Goal: Transaction & Acquisition: Purchase product/service

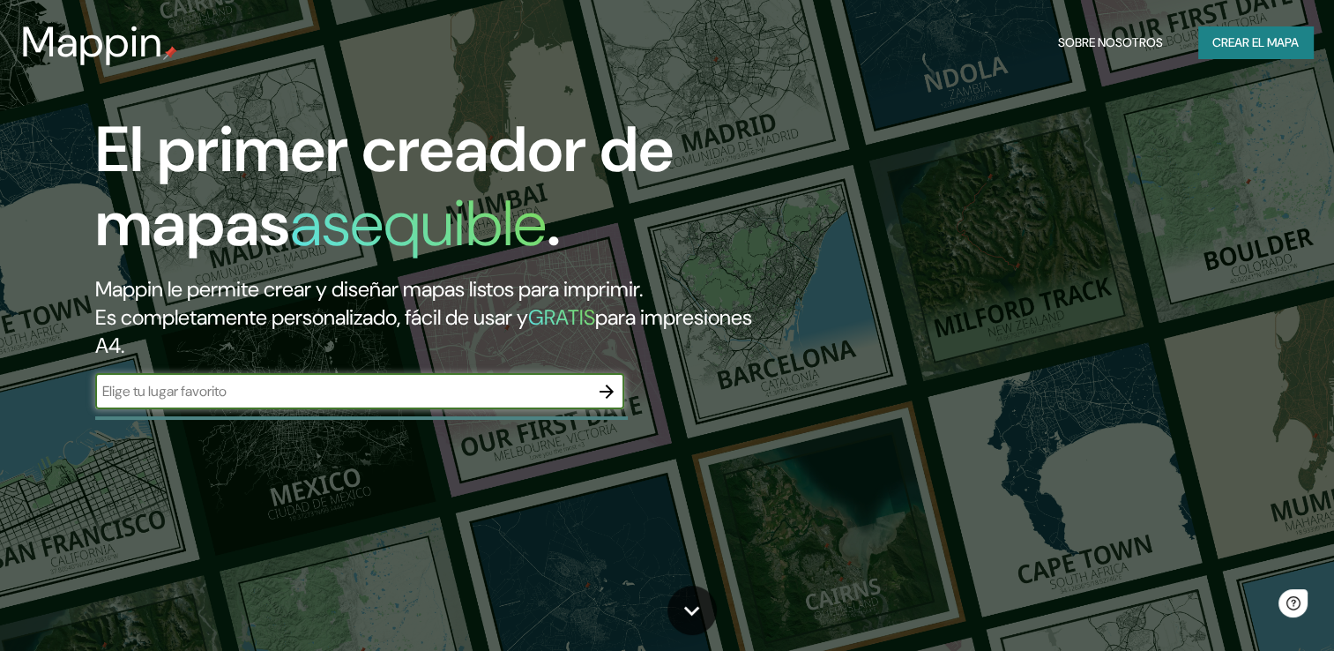
click at [410, 394] on input "text" at bounding box center [342, 391] width 494 height 20
type input "villeta, paraguay"
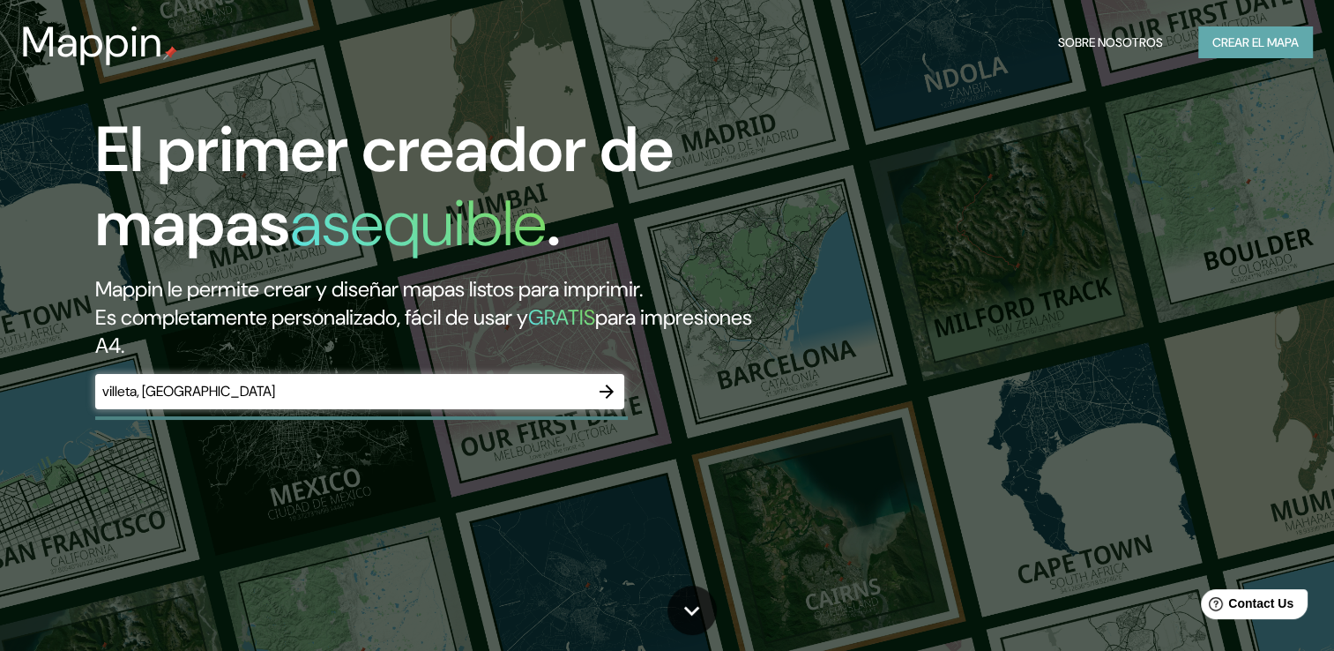
click at [1228, 44] on font "Crear el mapa" at bounding box center [1255, 43] width 86 height 22
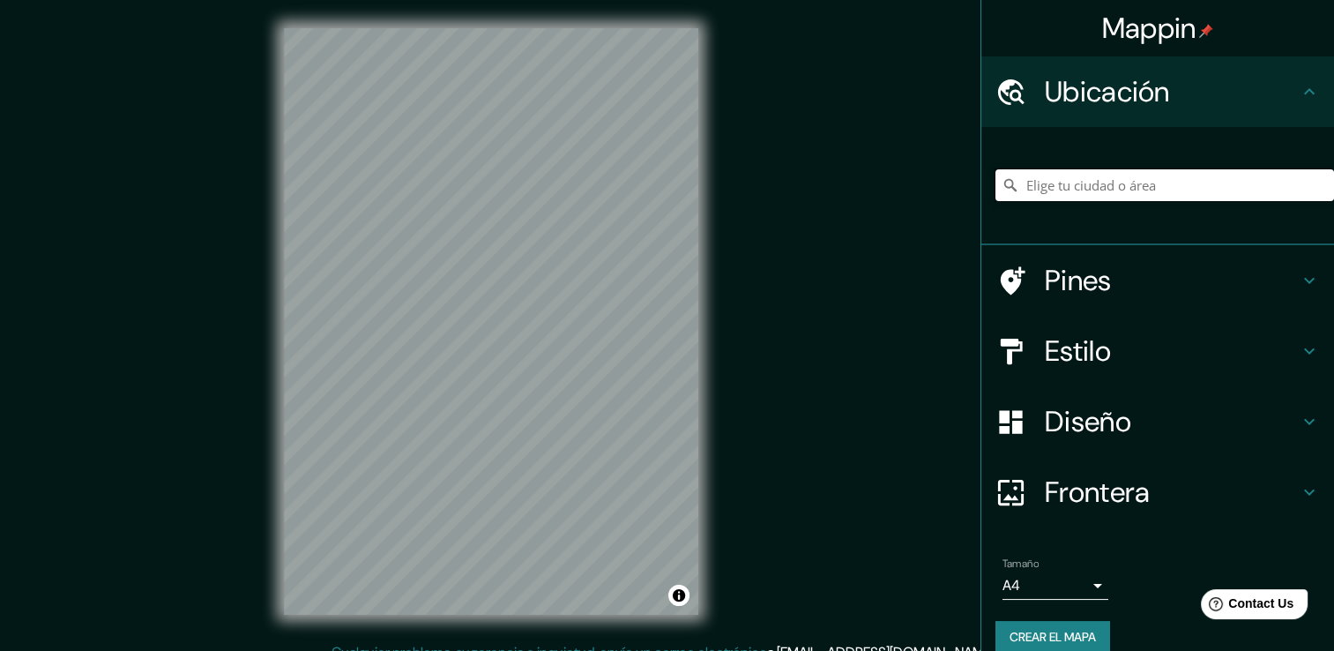
click at [1181, 189] on input "Elige tu ciudad o área" at bounding box center [1164, 185] width 338 height 32
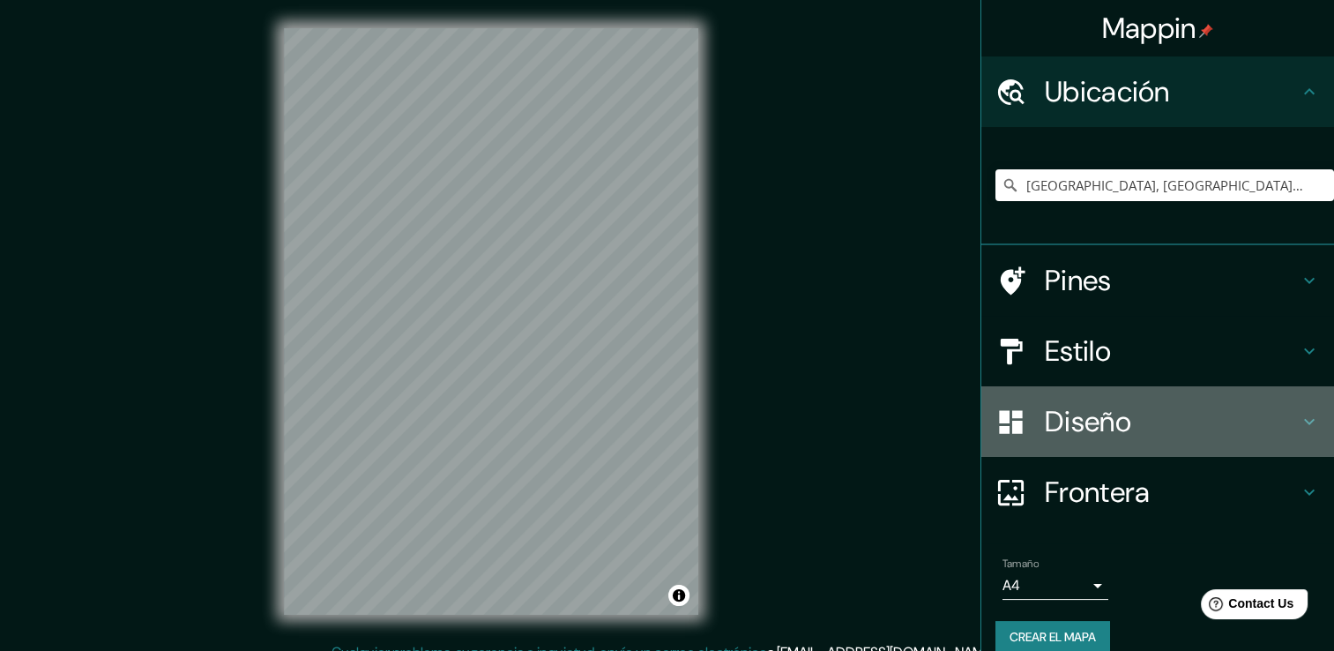
click at [1121, 411] on h4 "Diseño" at bounding box center [1172, 421] width 254 height 35
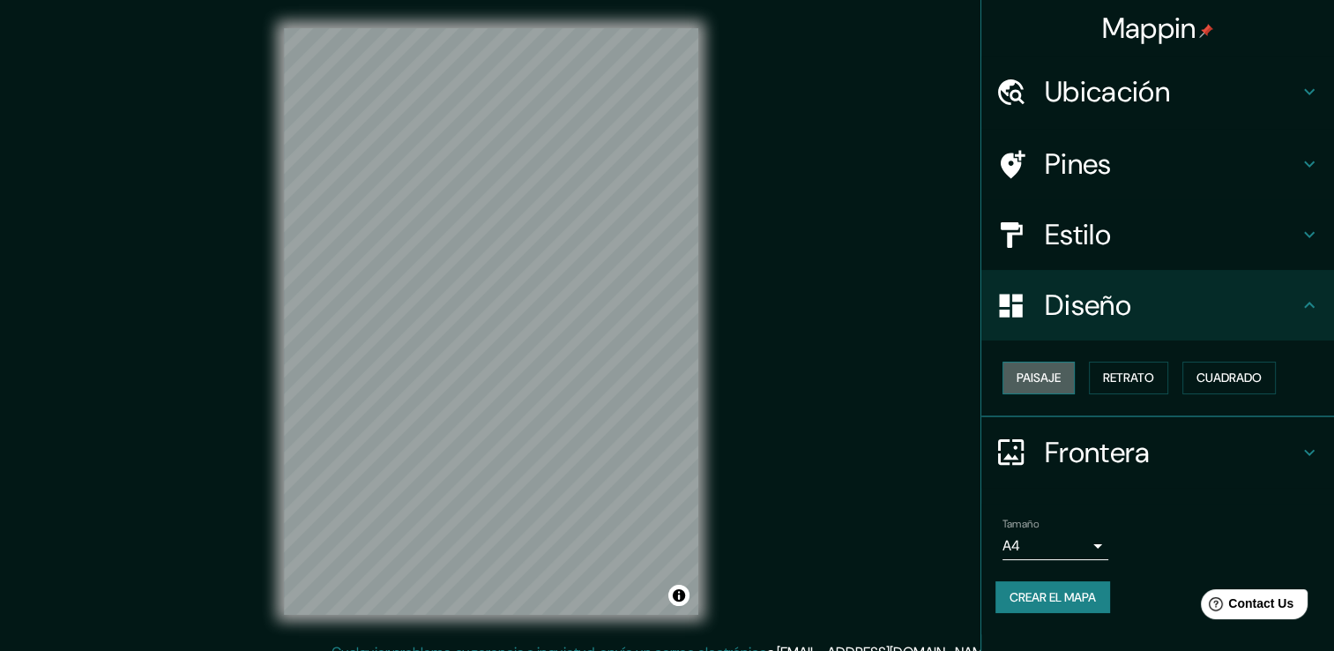
click at [1064, 373] on button "Paisaje" at bounding box center [1038, 377] width 72 height 33
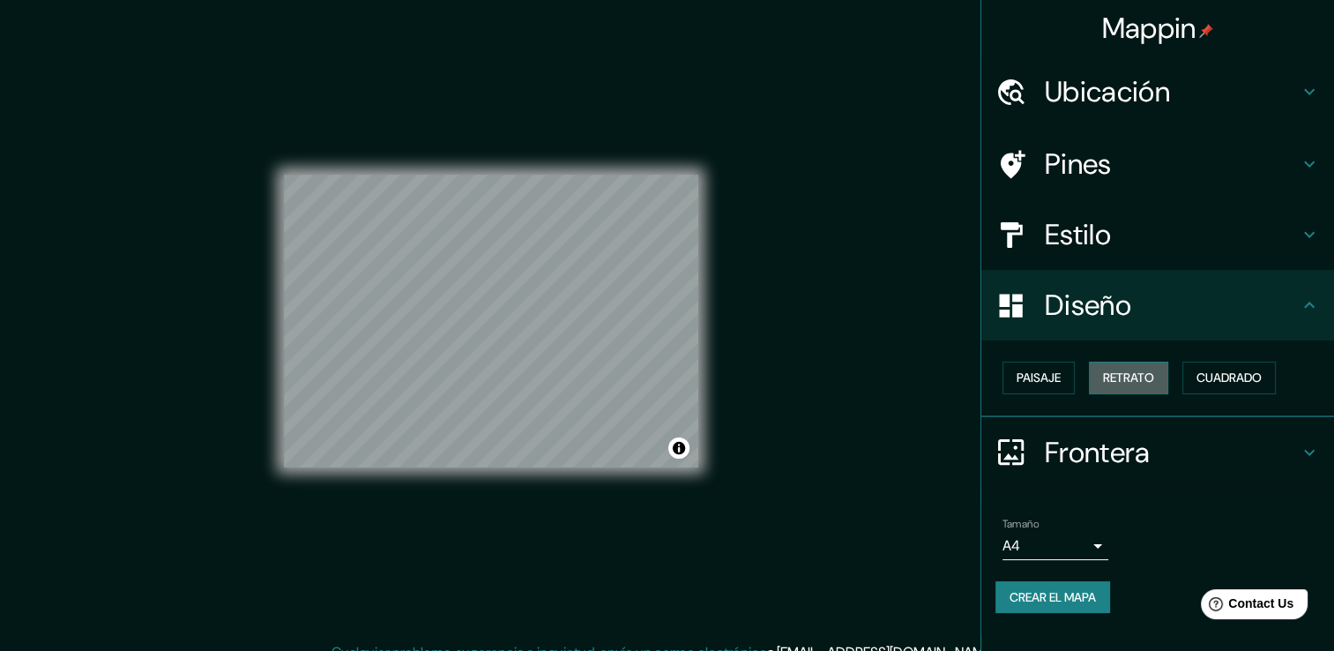
click at [1107, 368] on font "Retrato" at bounding box center [1128, 378] width 51 height 22
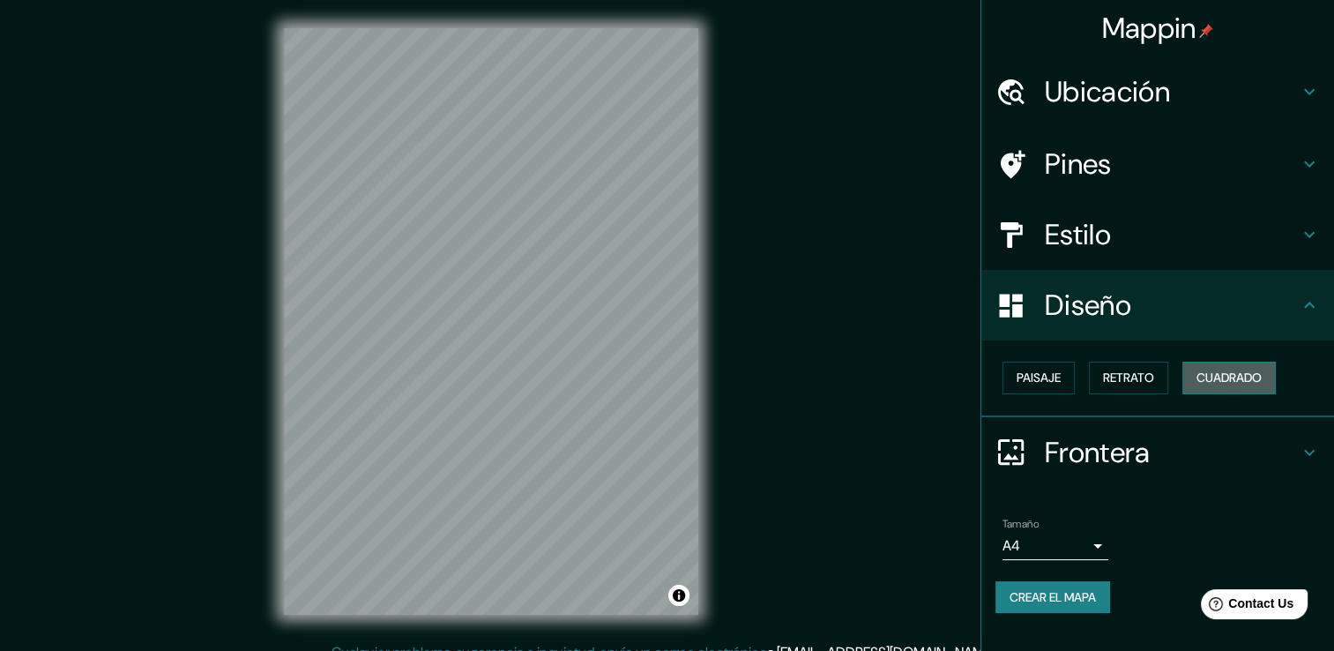
click at [1192, 376] on button "Cuadrado" at bounding box center [1228, 377] width 93 height 33
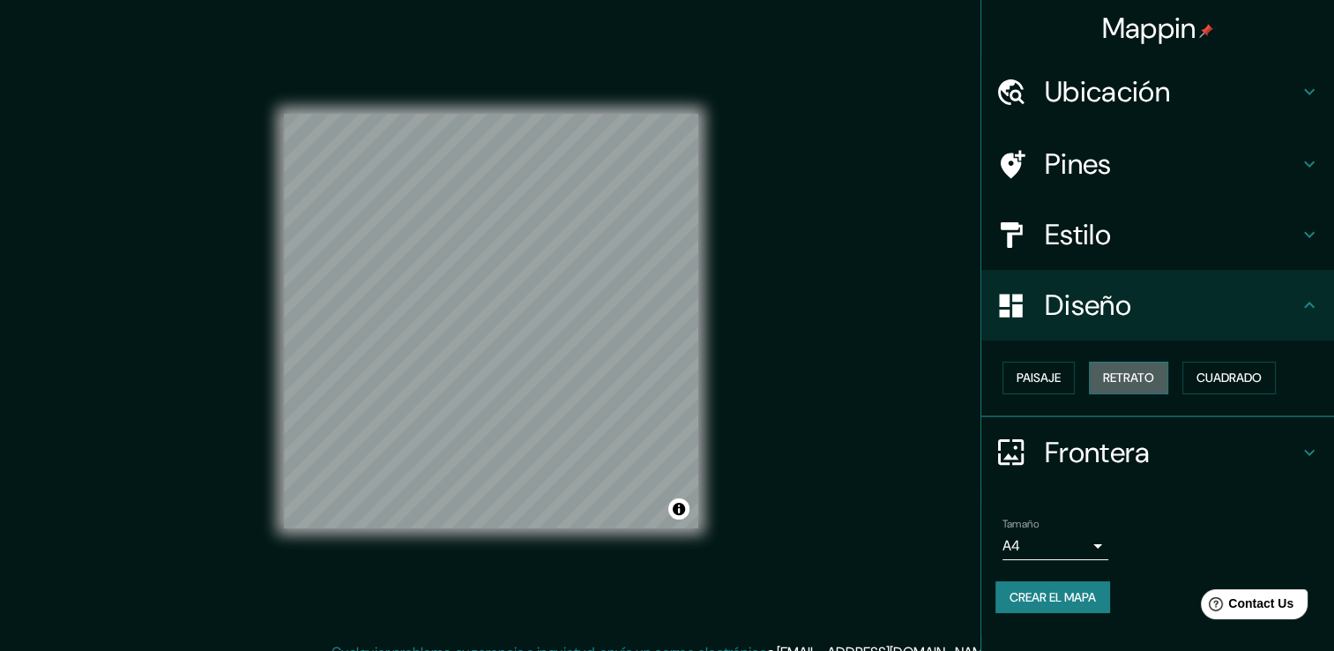
click at [1124, 387] on font "Retrato" at bounding box center [1128, 378] width 51 height 22
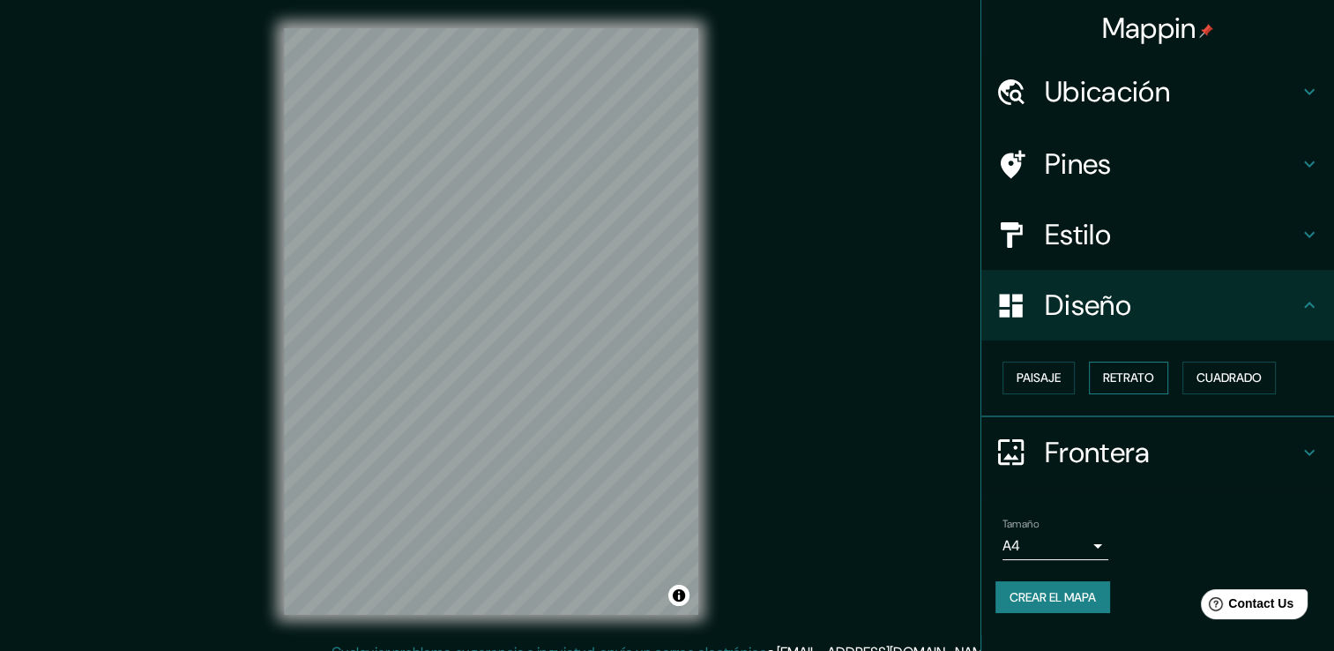
scroll to position [19, 0]
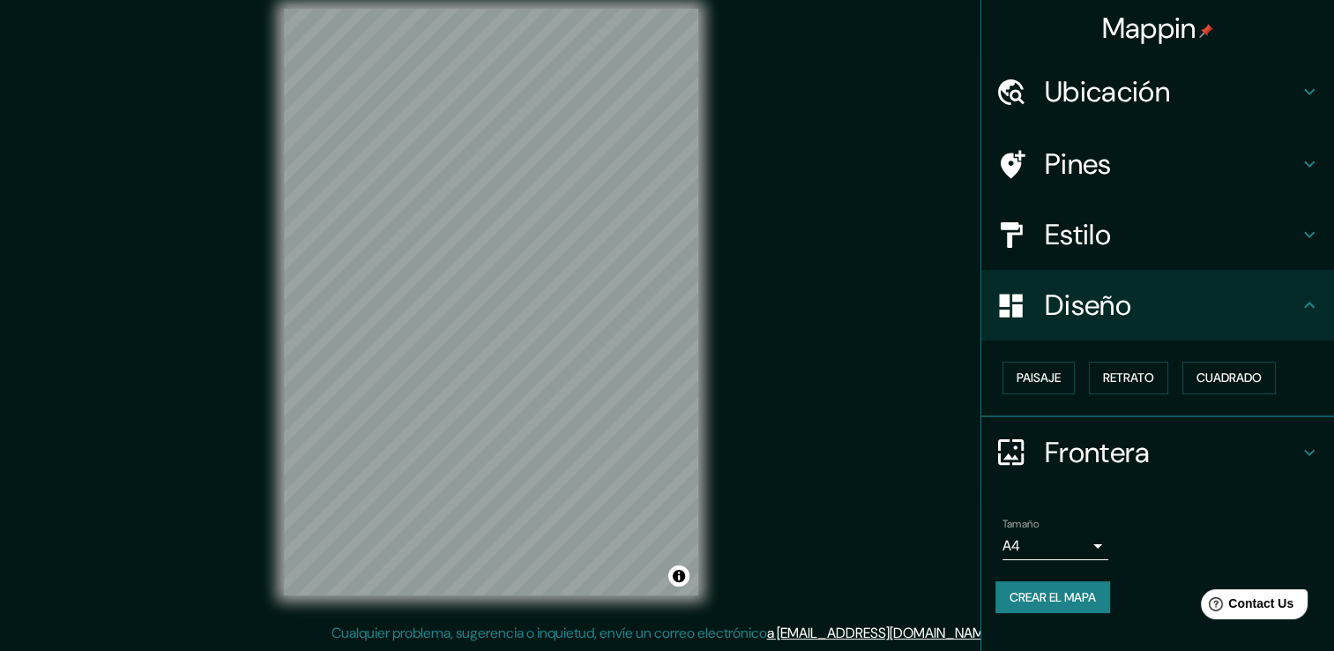
click at [1142, 108] on h4 "Ubicación" at bounding box center [1172, 91] width 254 height 35
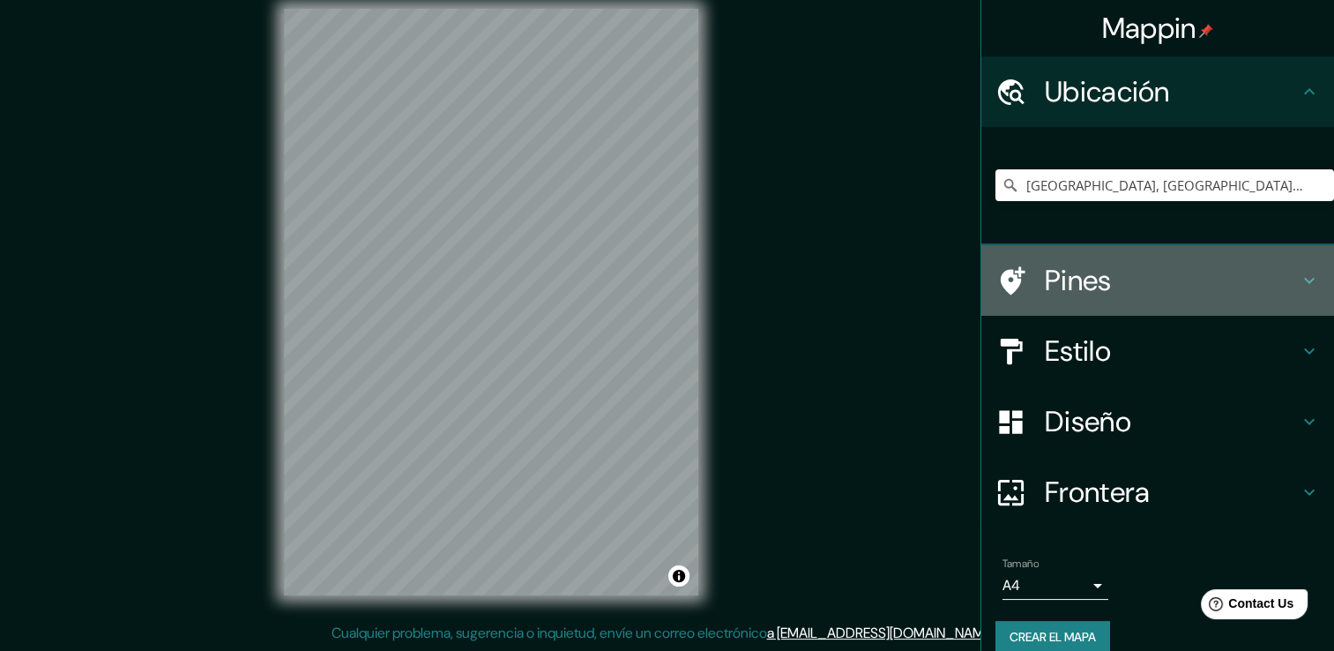
click at [1099, 281] on h4 "Pines" at bounding box center [1172, 280] width 254 height 35
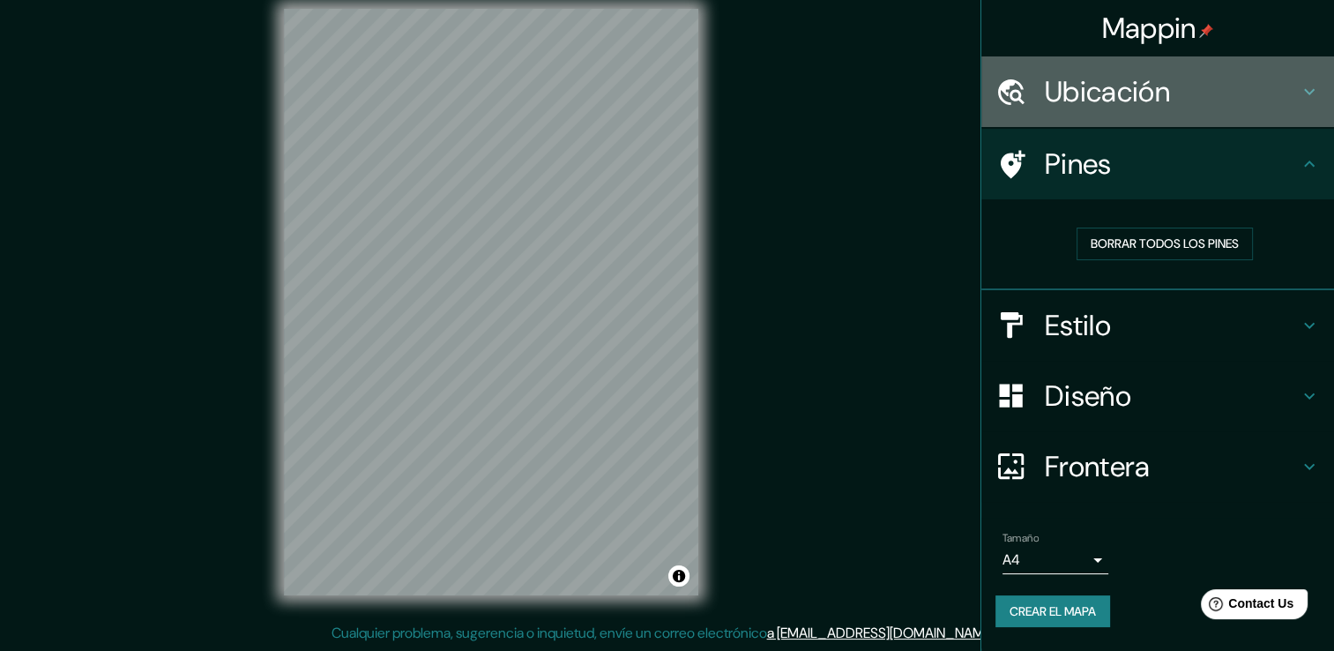
click at [1119, 104] on h4 "Ubicación" at bounding box center [1172, 91] width 254 height 35
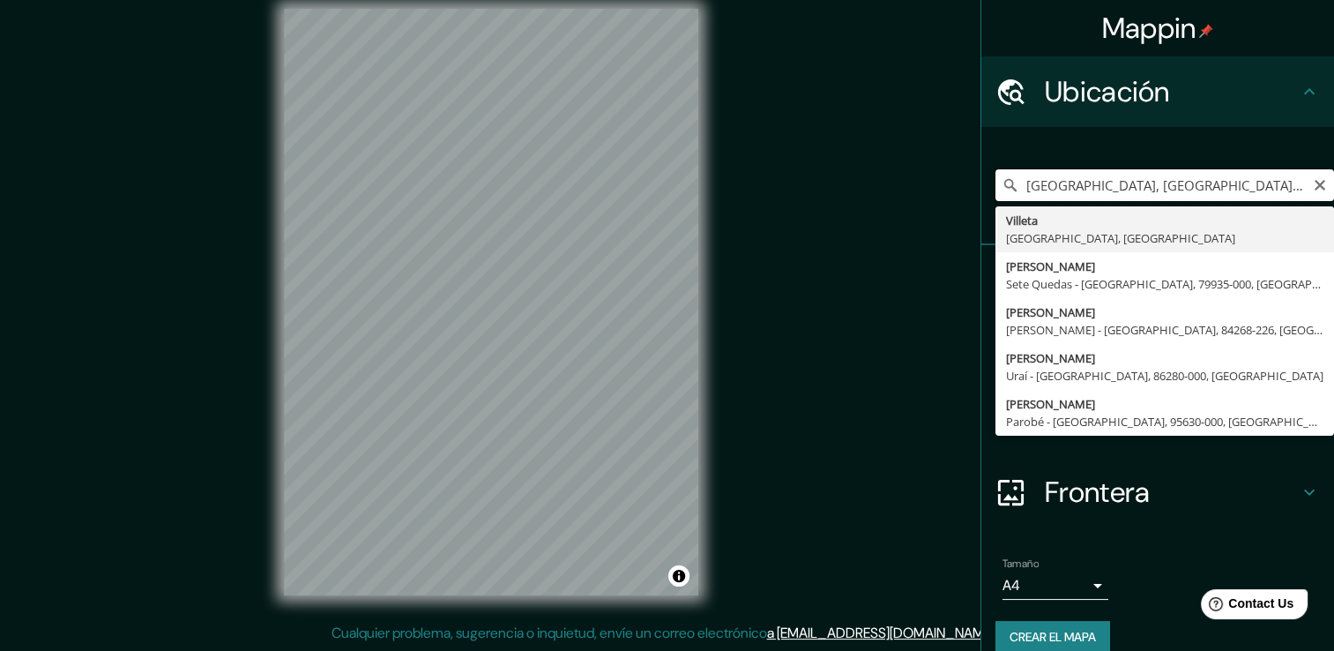
click at [1194, 195] on input "[GEOGRAPHIC_DATA], [GEOGRAPHIC_DATA], [GEOGRAPHIC_DATA]" at bounding box center [1164, 185] width 338 height 32
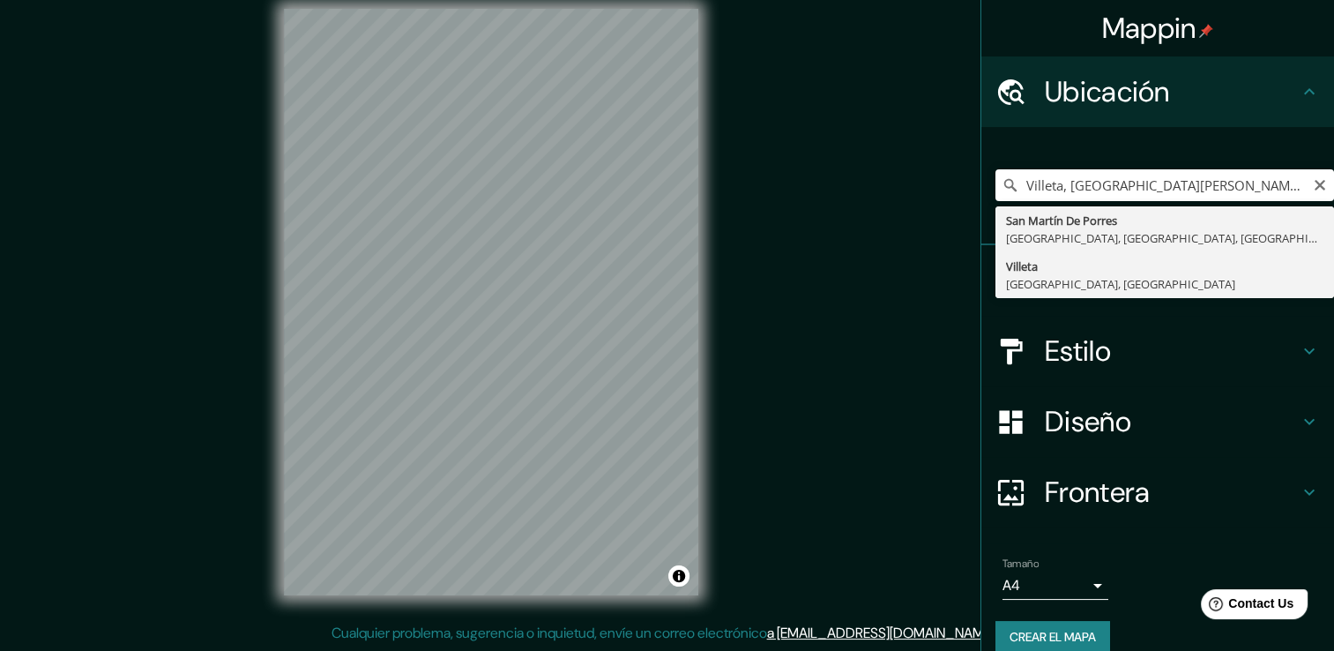
type input "[GEOGRAPHIC_DATA], [GEOGRAPHIC_DATA], [GEOGRAPHIC_DATA]"
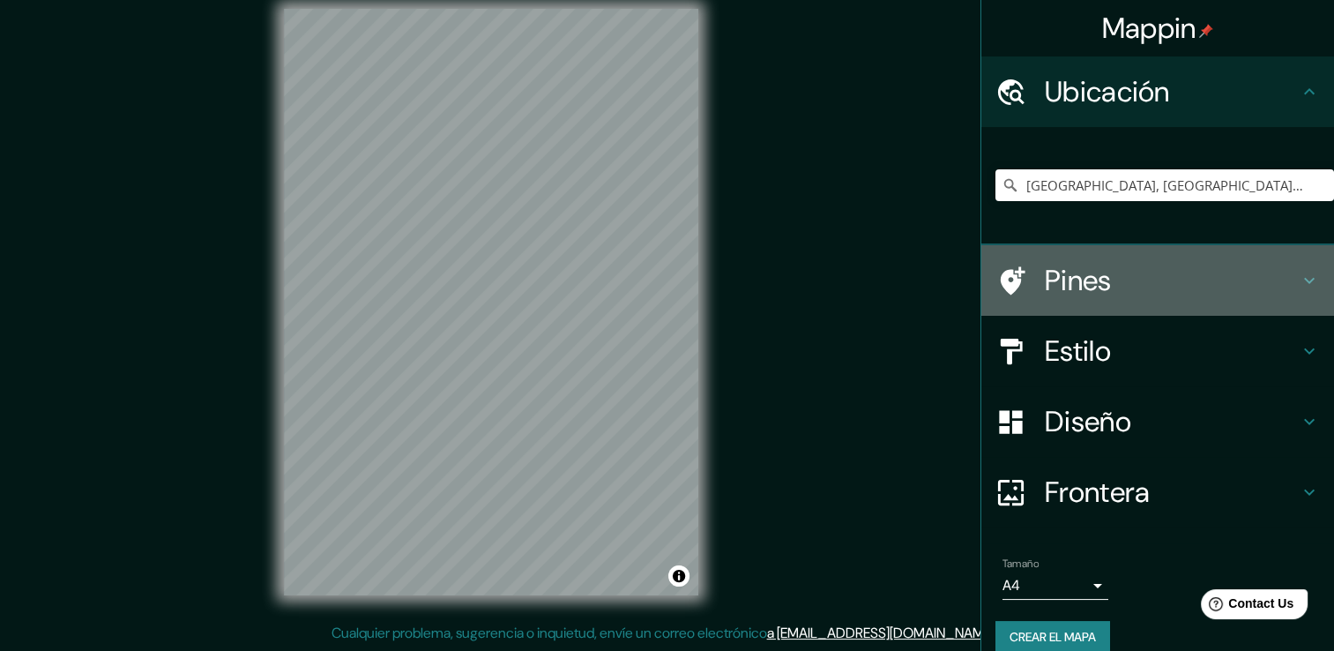
click at [1209, 279] on h4 "Pines" at bounding box center [1172, 280] width 254 height 35
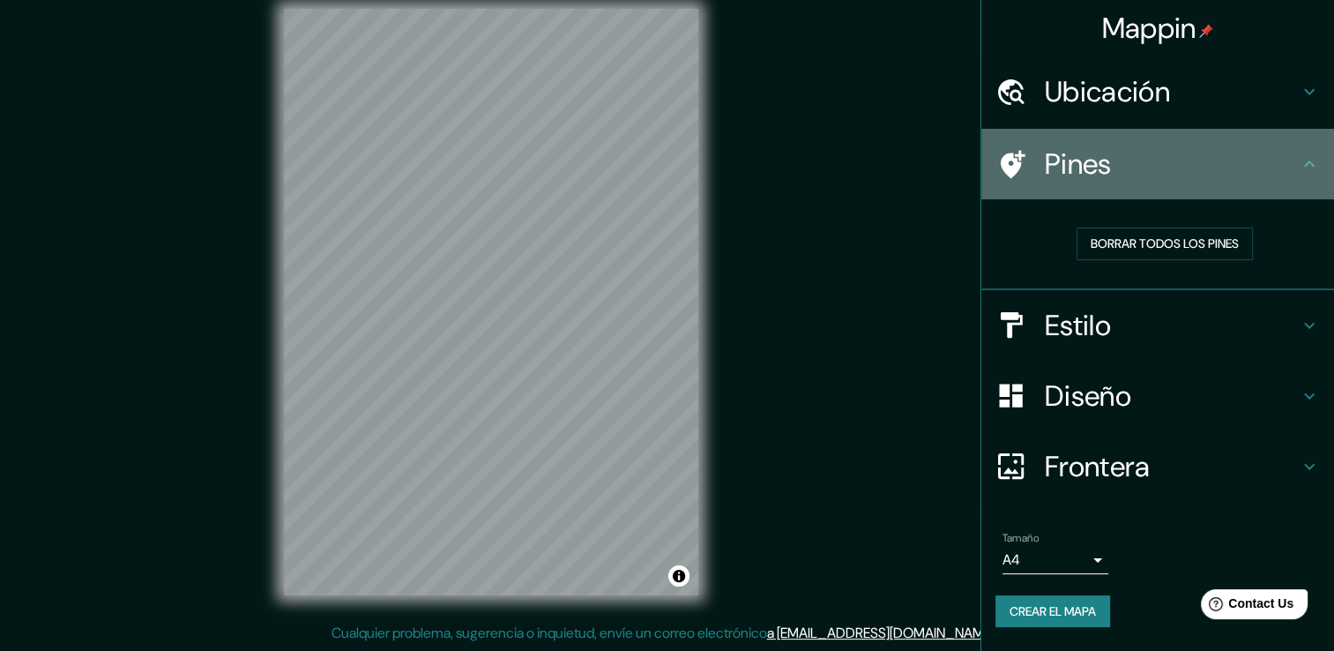
click at [1209, 178] on h4 "Pines" at bounding box center [1172, 163] width 254 height 35
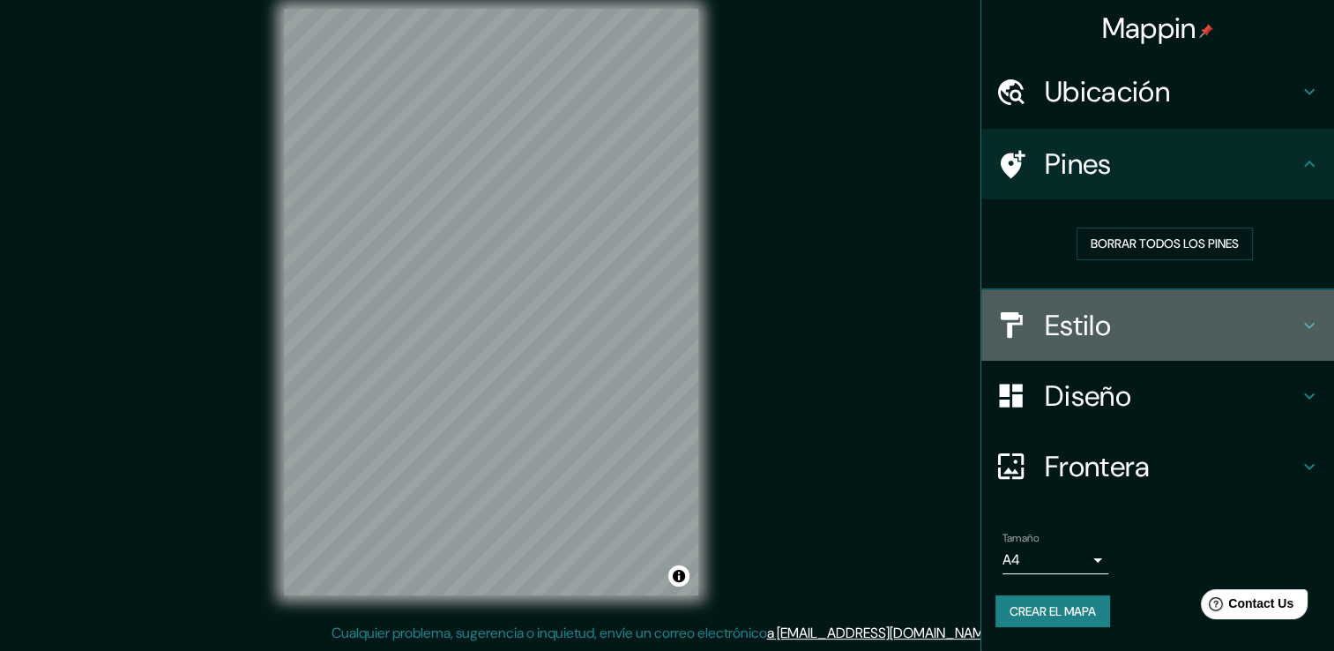
click at [1142, 319] on h4 "Estilo" at bounding box center [1172, 325] width 254 height 35
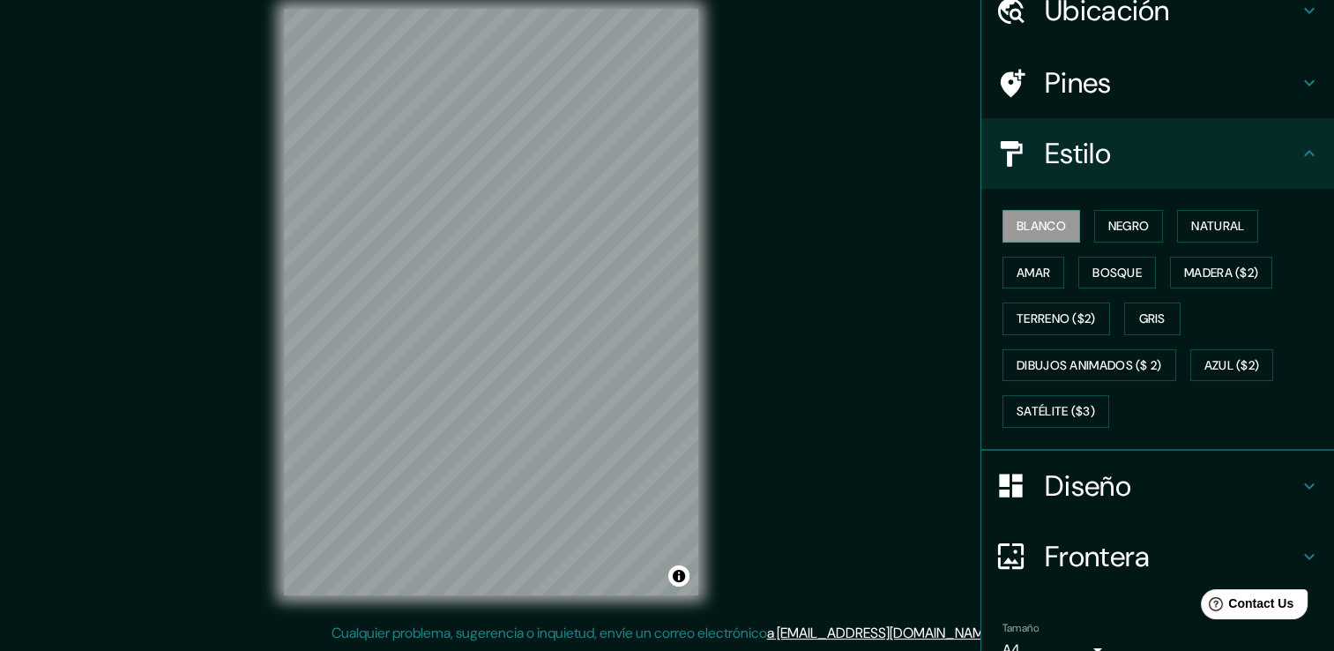
scroll to position [92, 0]
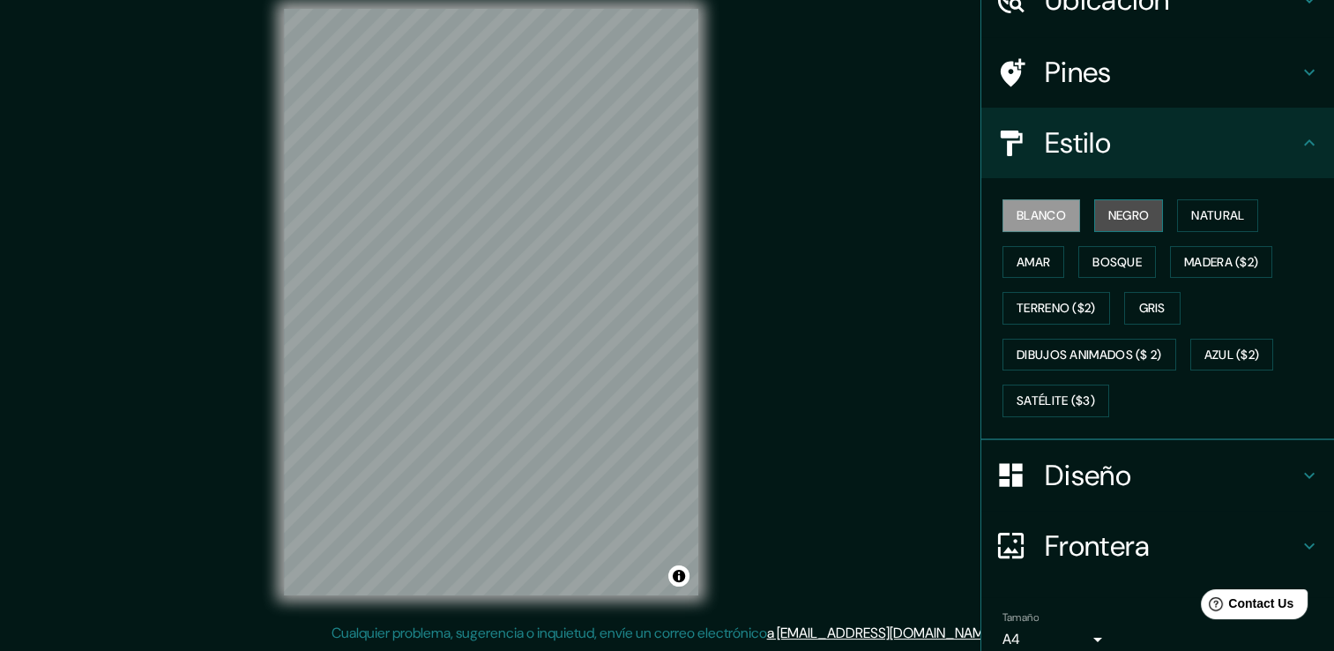
click at [1120, 228] on button "Negro" at bounding box center [1129, 215] width 70 height 33
click at [1195, 223] on font "Natural" at bounding box center [1217, 216] width 53 height 22
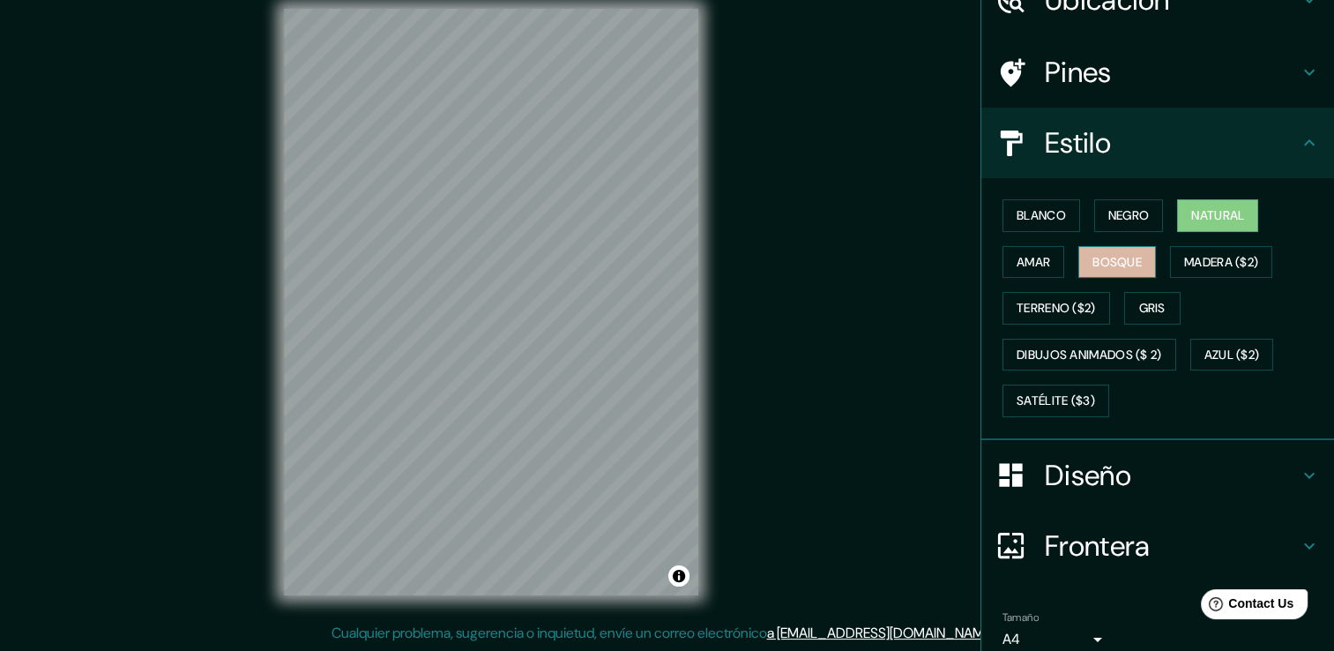
click at [1119, 271] on button "Bosque" at bounding box center [1117, 262] width 78 height 33
click at [1208, 221] on font "Natural" at bounding box center [1217, 216] width 53 height 22
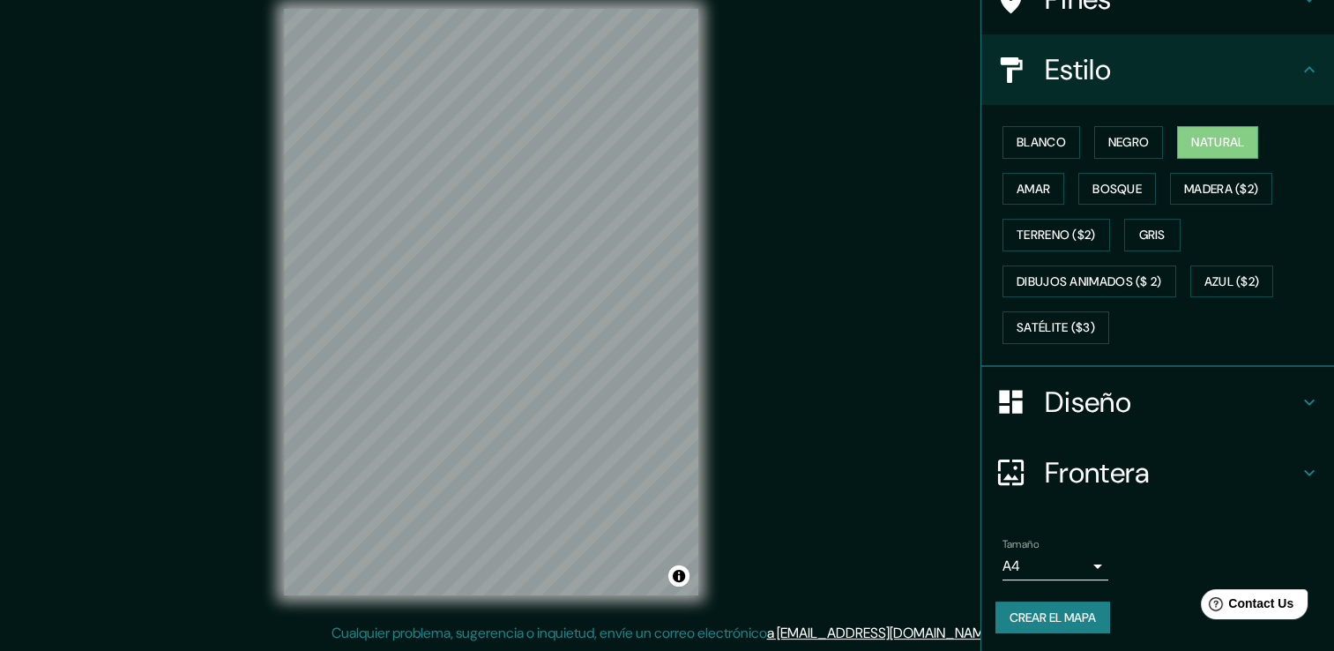
scroll to position [165, 0]
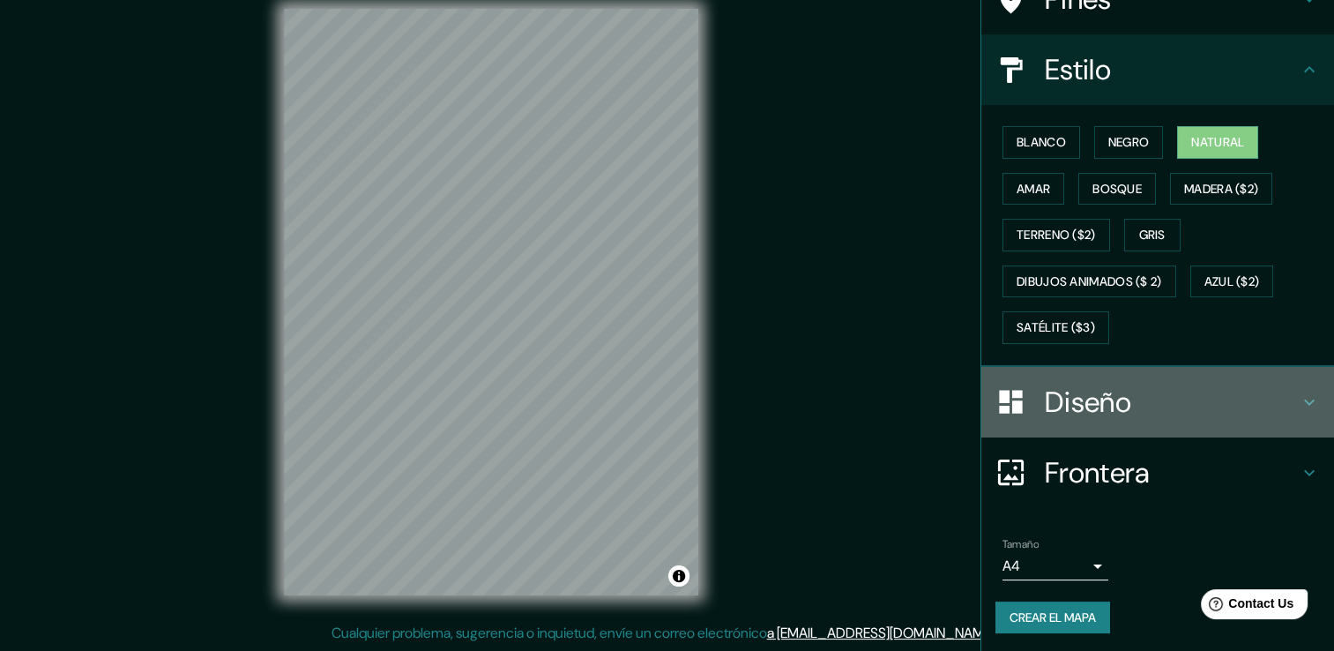
click at [1141, 406] on h4 "Diseño" at bounding box center [1172, 401] width 254 height 35
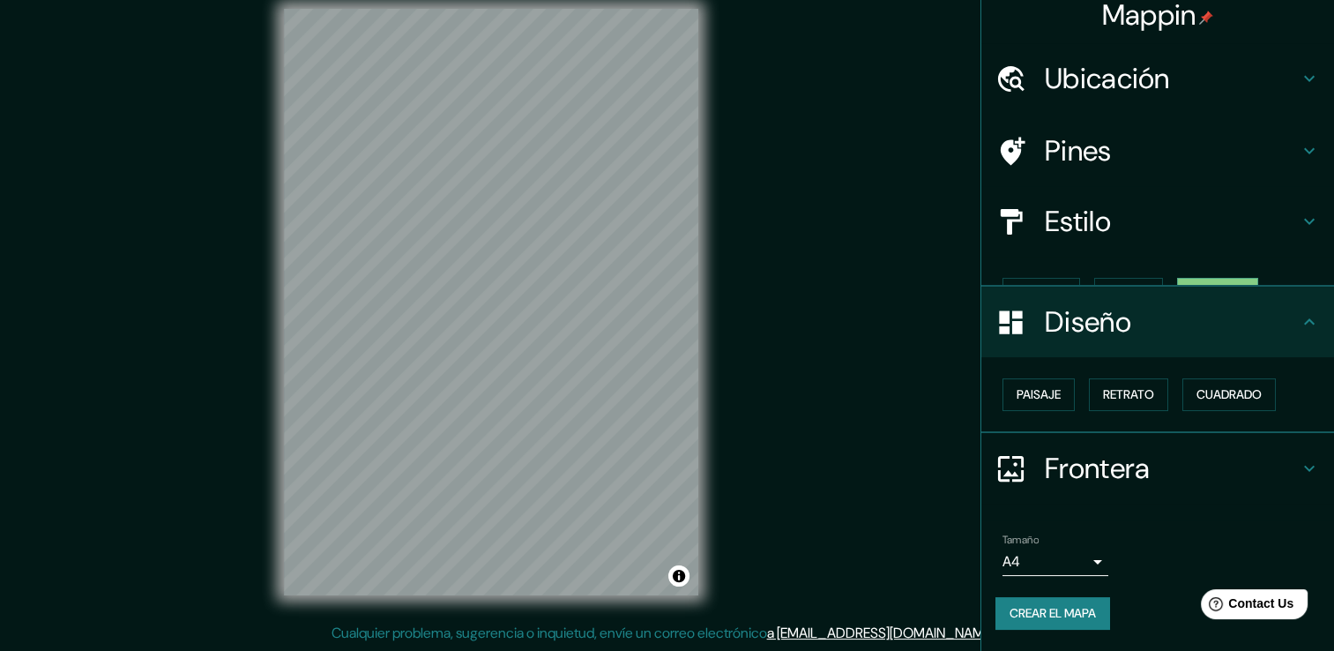
scroll to position [0, 0]
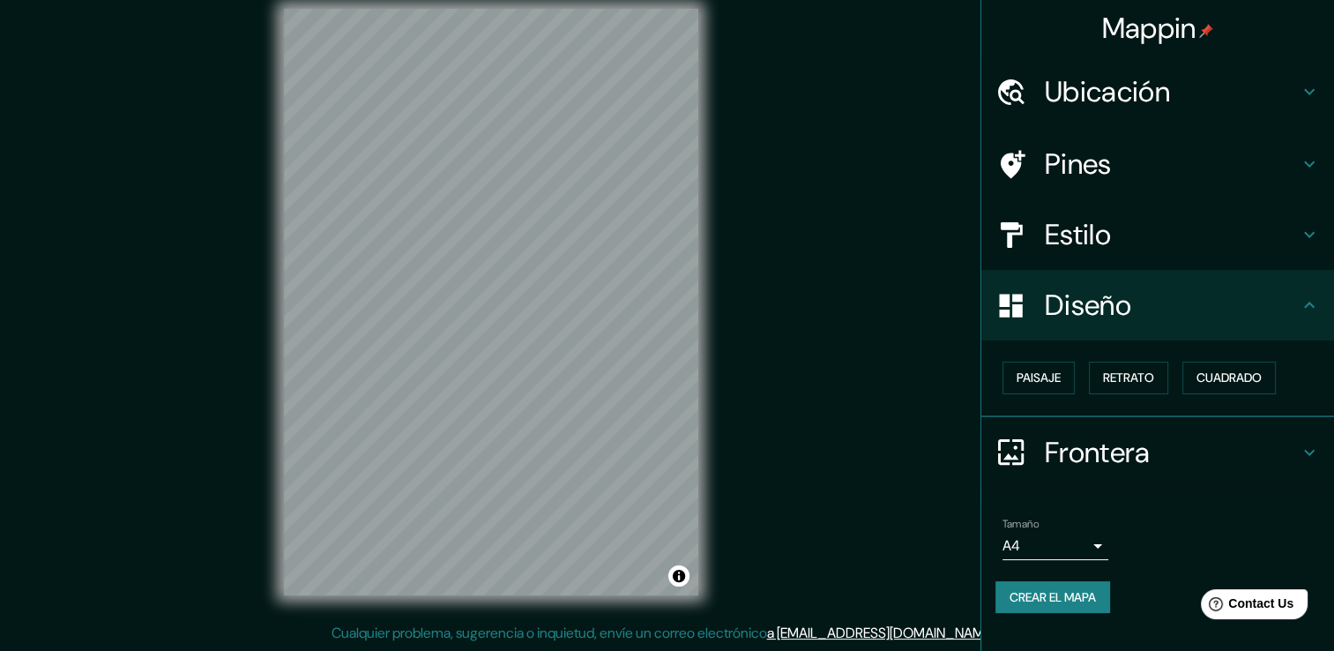
click at [680, 0] on div "© Mapbox © OpenStreetMap Improve this map" at bounding box center [491, 302] width 471 height 642
click at [365, 647] on div "Mappin Ubicación Villeta, Departamento Central, Paraguay Pines Estilo Diseño Pa…" at bounding box center [667, 316] width 1334 height 670
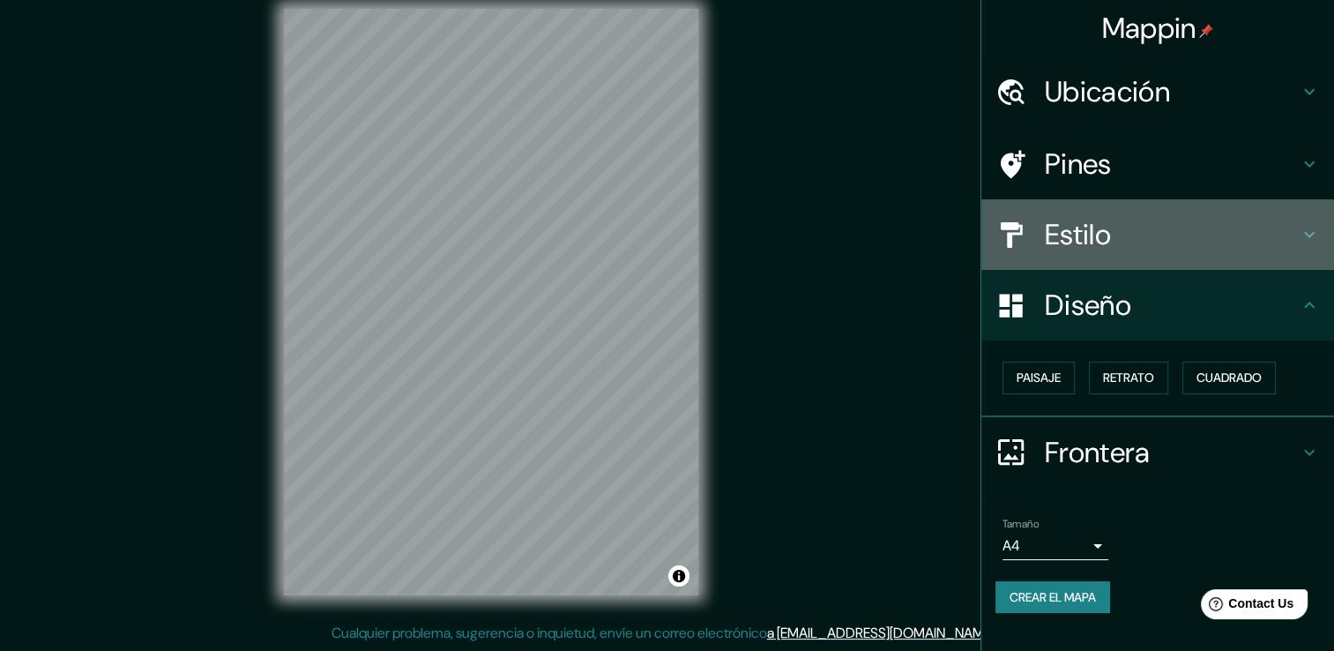
click at [1130, 227] on h4 "Estilo" at bounding box center [1172, 234] width 254 height 35
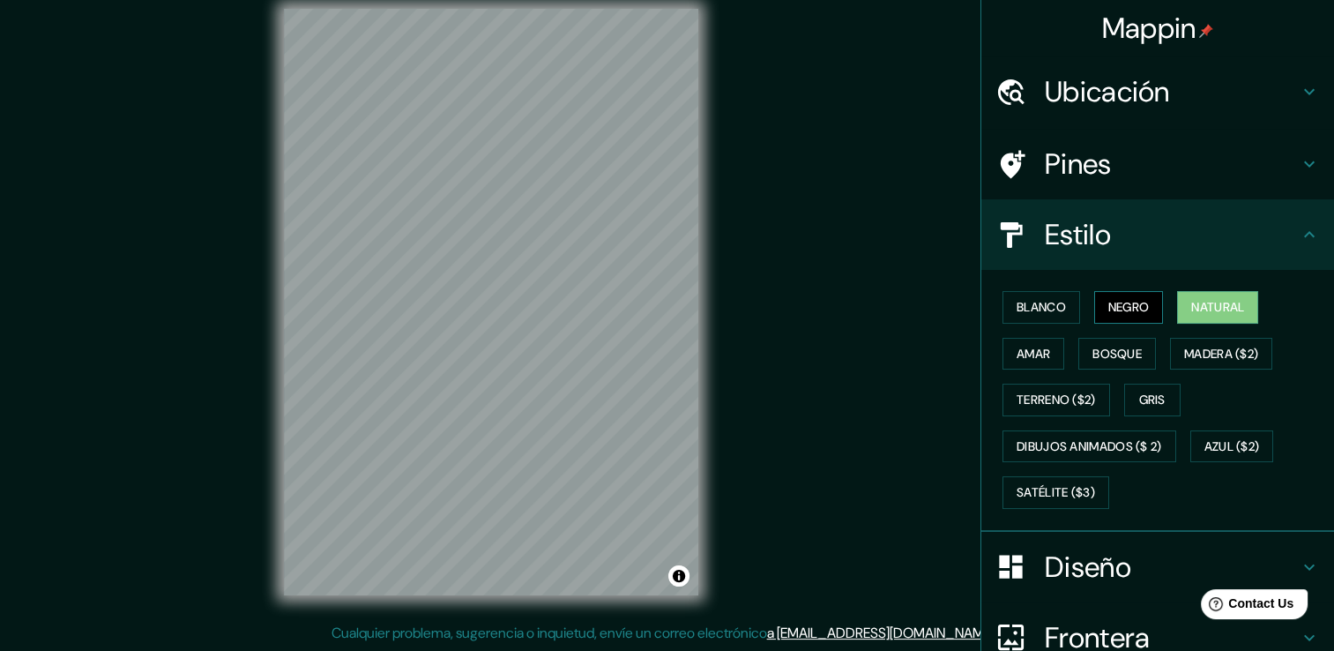
click at [1110, 314] on font "Negro" at bounding box center [1128, 307] width 41 height 22
click at [1049, 313] on font "Blanco" at bounding box center [1040, 307] width 49 height 22
click at [1191, 302] on font "Natural" at bounding box center [1217, 307] width 53 height 22
click at [1079, 457] on button "Dibujos animados ($ 2)" at bounding box center [1089, 446] width 174 height 33
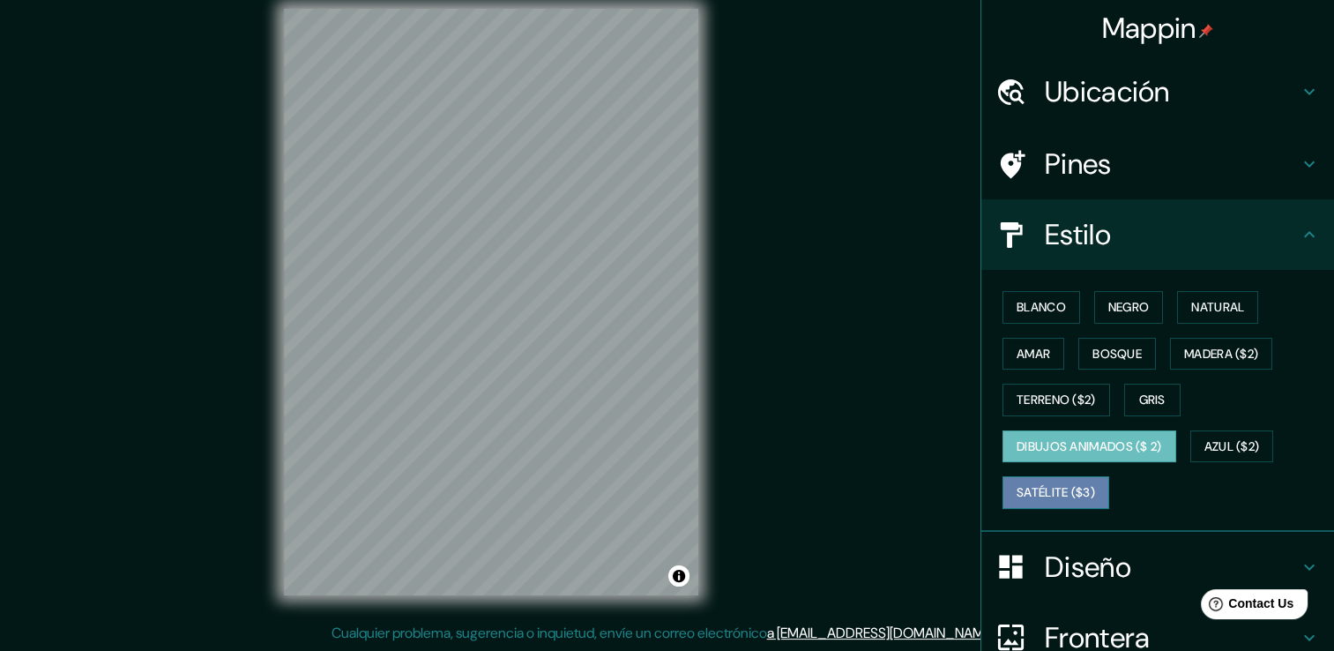
click at [1057, 498] on font "Satélite ($3)" at bounding box center [1055, 492] width 78 height 22
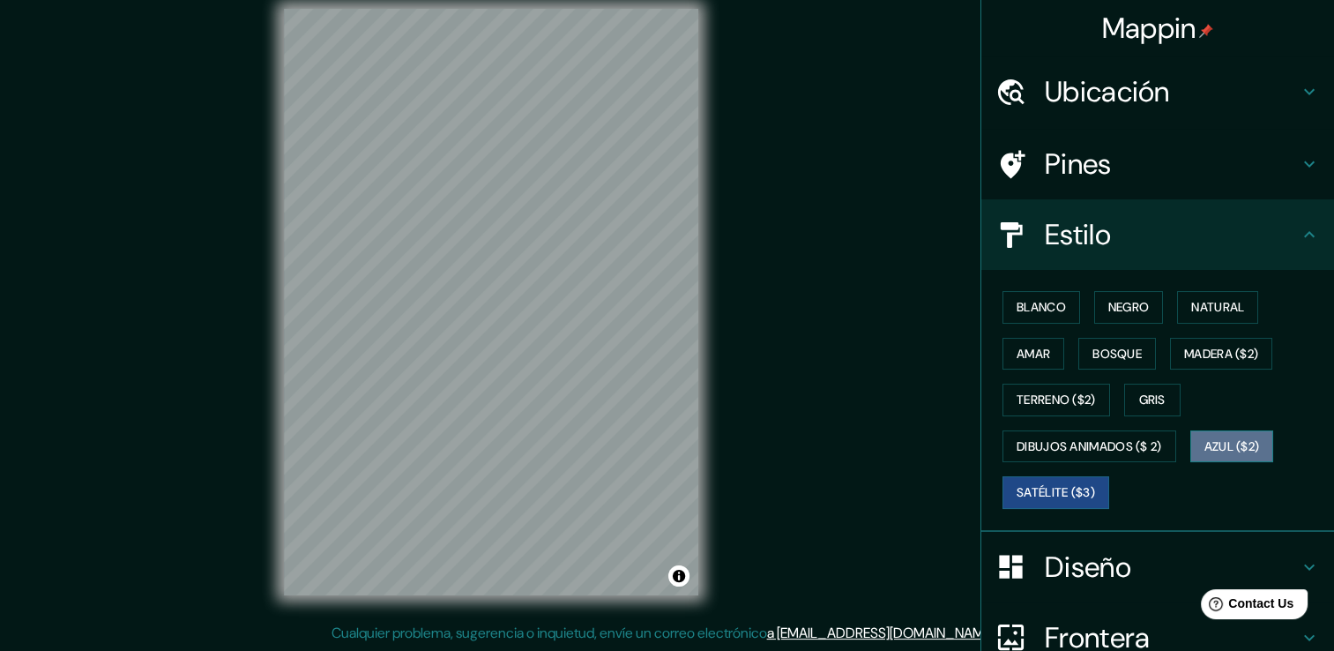
click at [1238, 443] on font "Azul ($2)" at bounding box center [1232, 446] width 56 height 22
click at [1155, 384] on button "Gris" at bounding box center [1152, 399] width 56 height 33
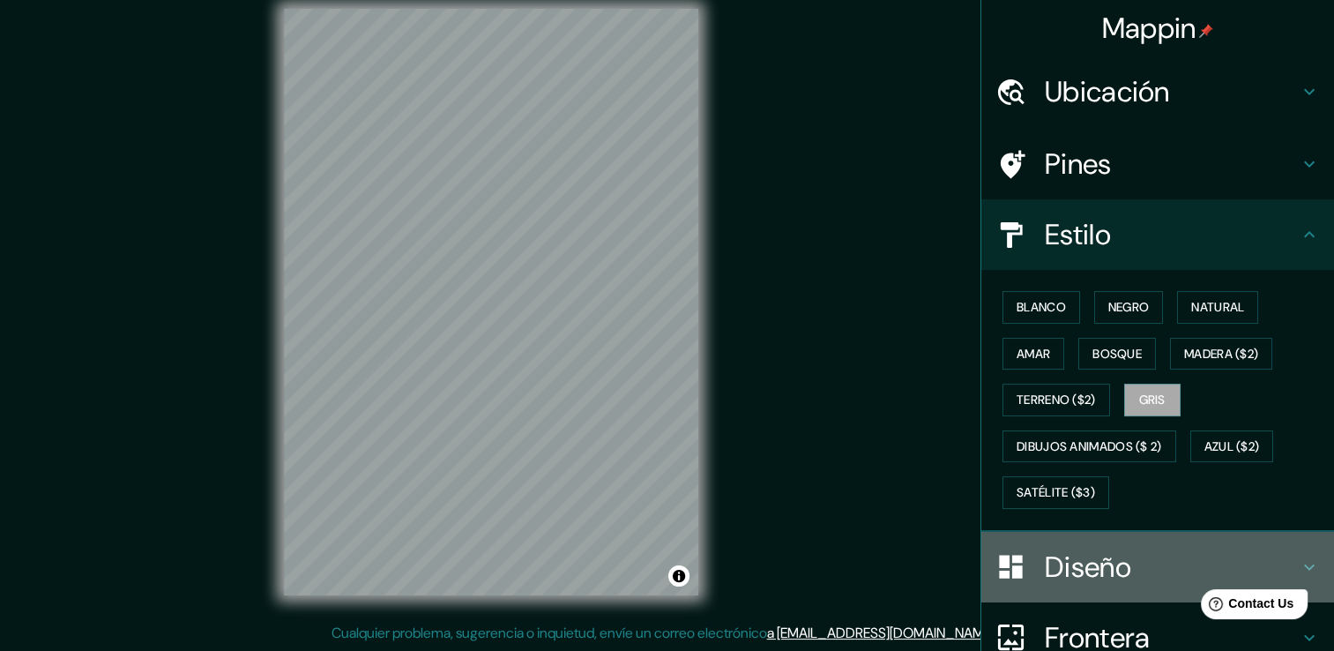
click at [1104, 567] on h4 "Diseño" at bounding box center [1172, 566] width 254 height 35
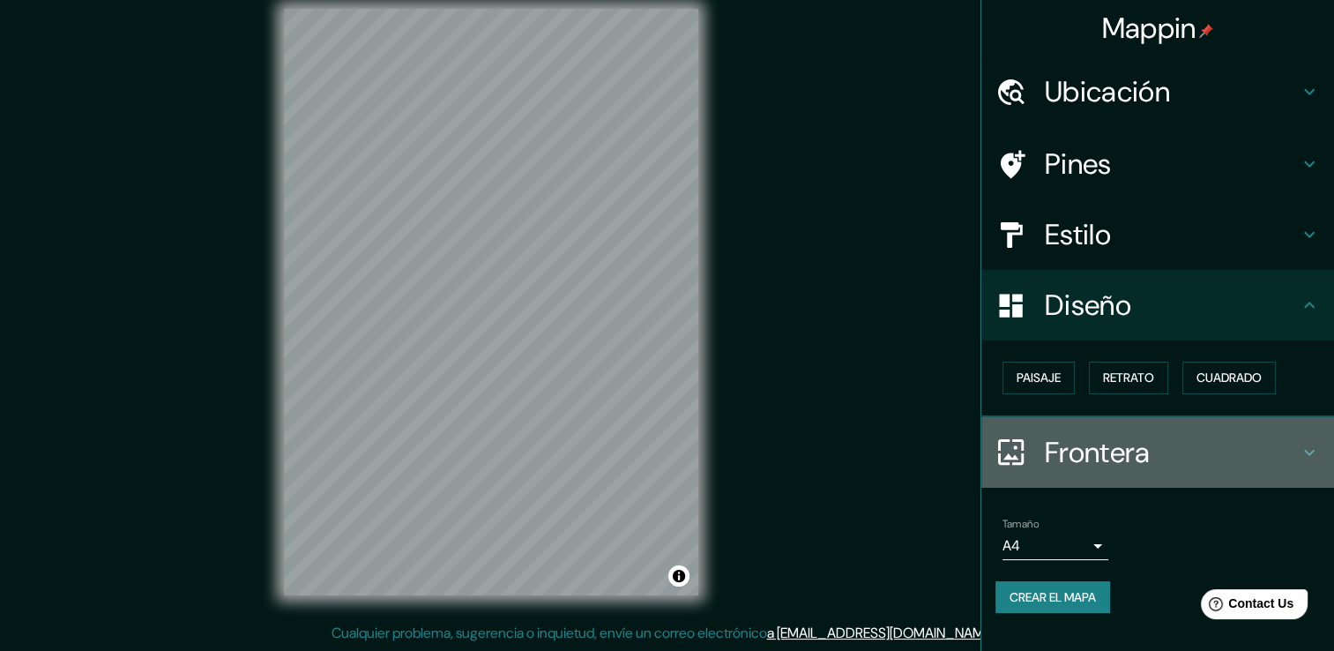
click at [1299, 465] on div "Frontera" at bounding box center [1157, 452] width 353 height 71
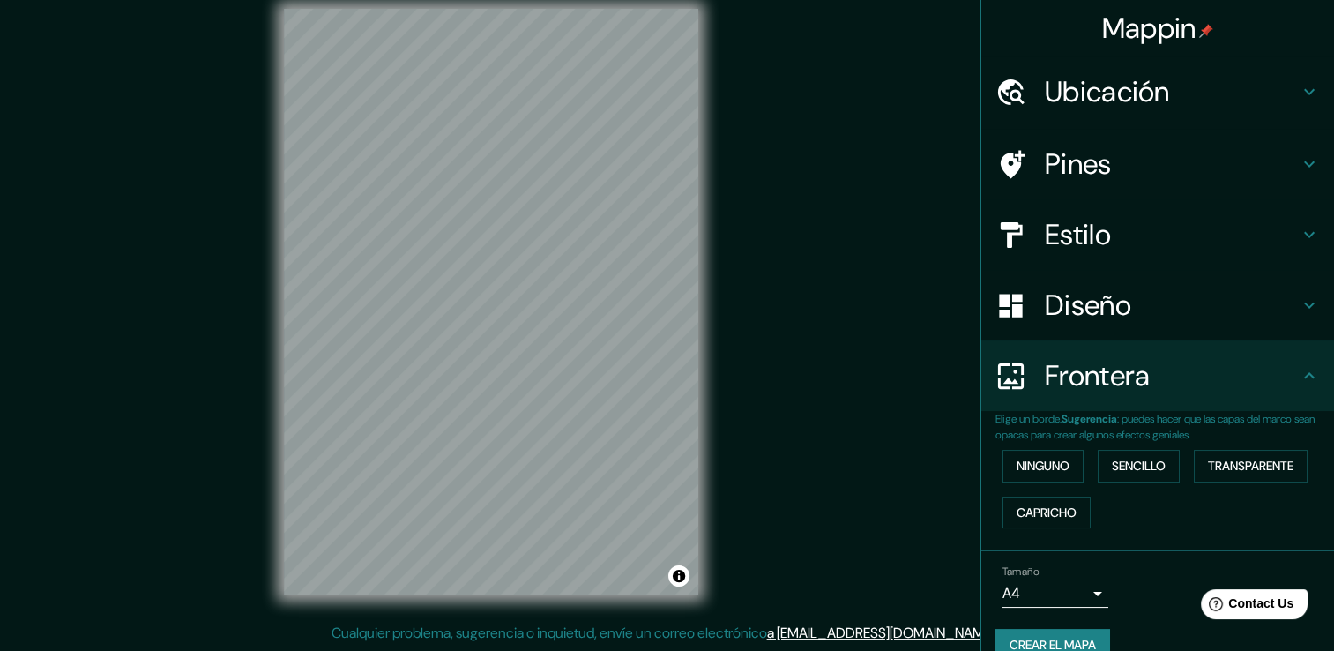
scroll to position [29, 0]
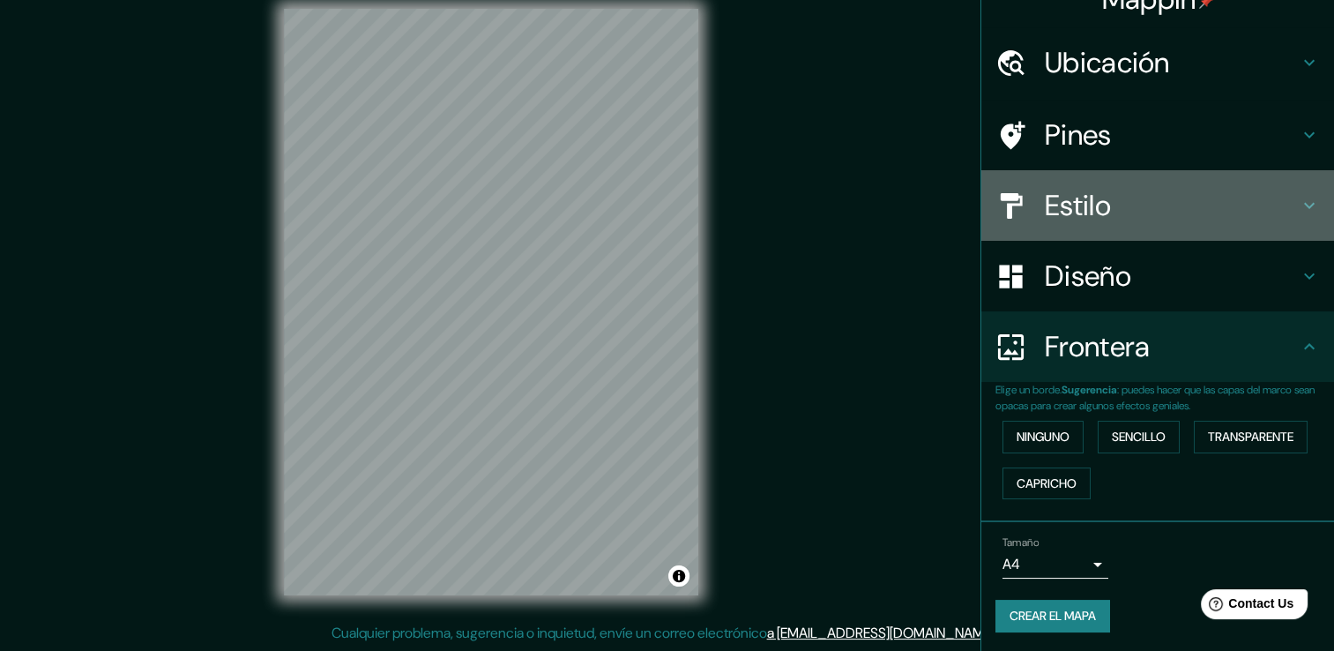
click at [1233, 204] on h4 "Estilo" at bounding box center [1172, 205] width 254 height 35
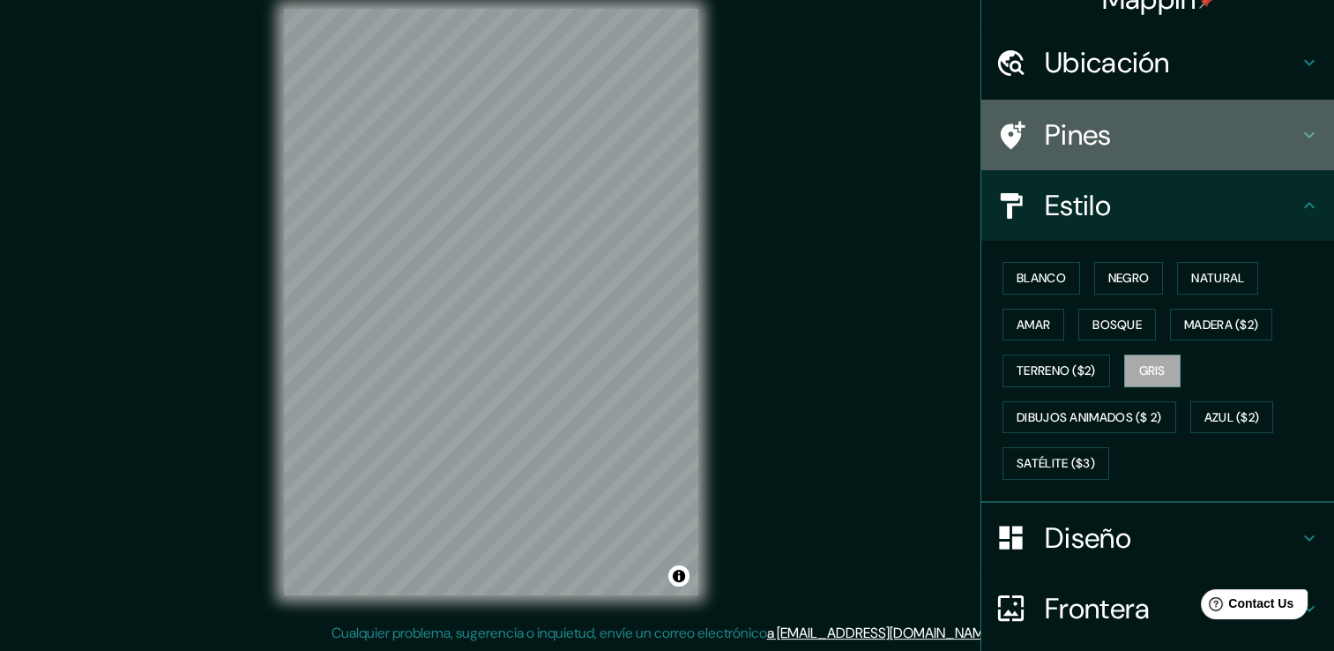
click at [1157, 146] on h4 "Pines" at bounding box center [1172, 134] width 254 height 35
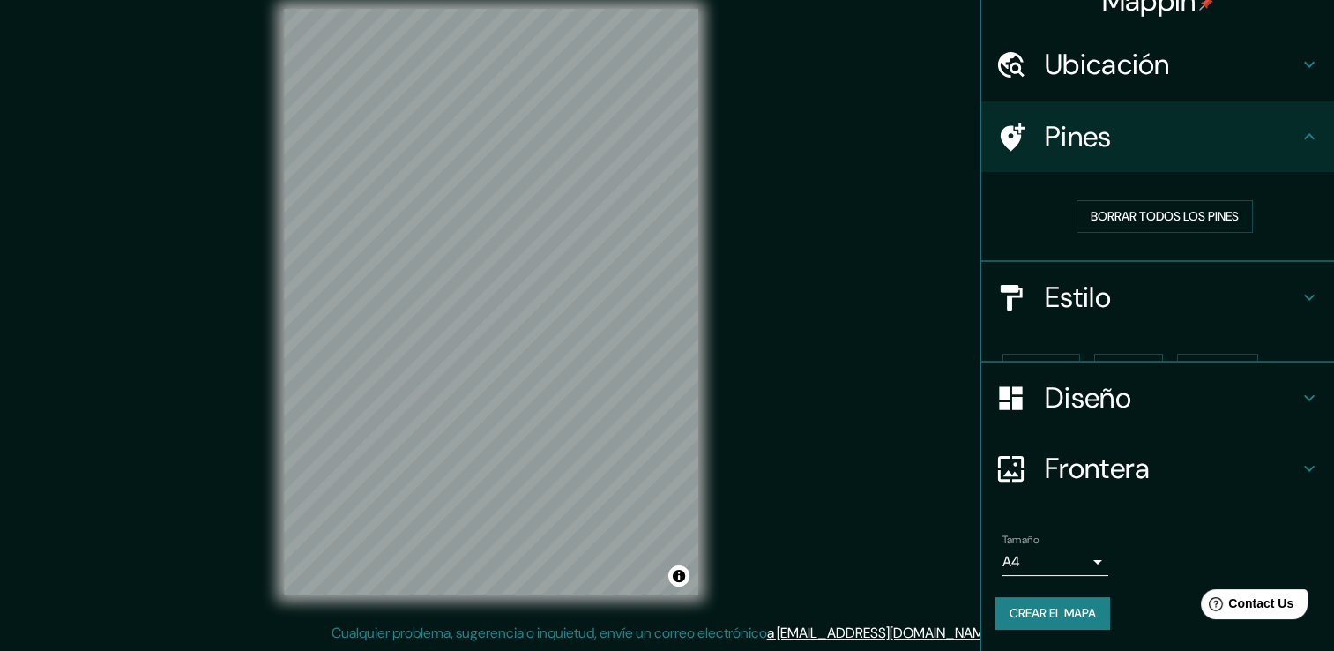
scroll to position [0, 0]
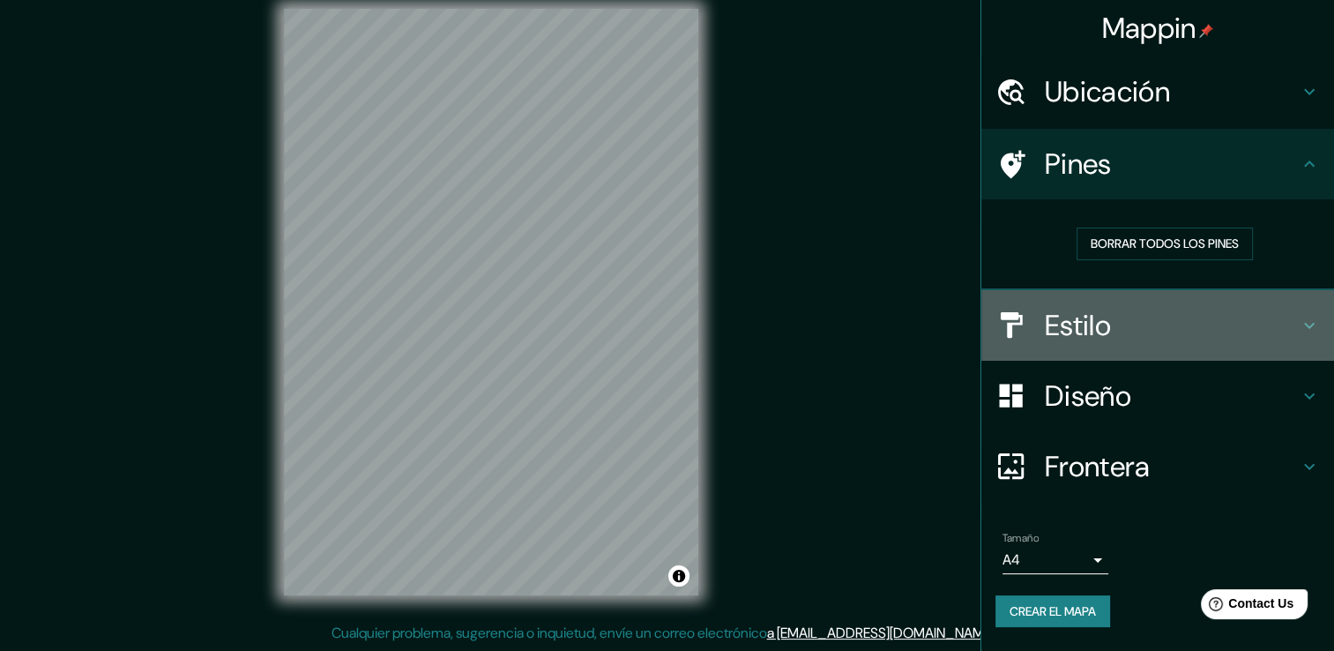
click at [1125, 337] on h4 "Estilo" at bounding box center [1172, 325] width 254 height 35
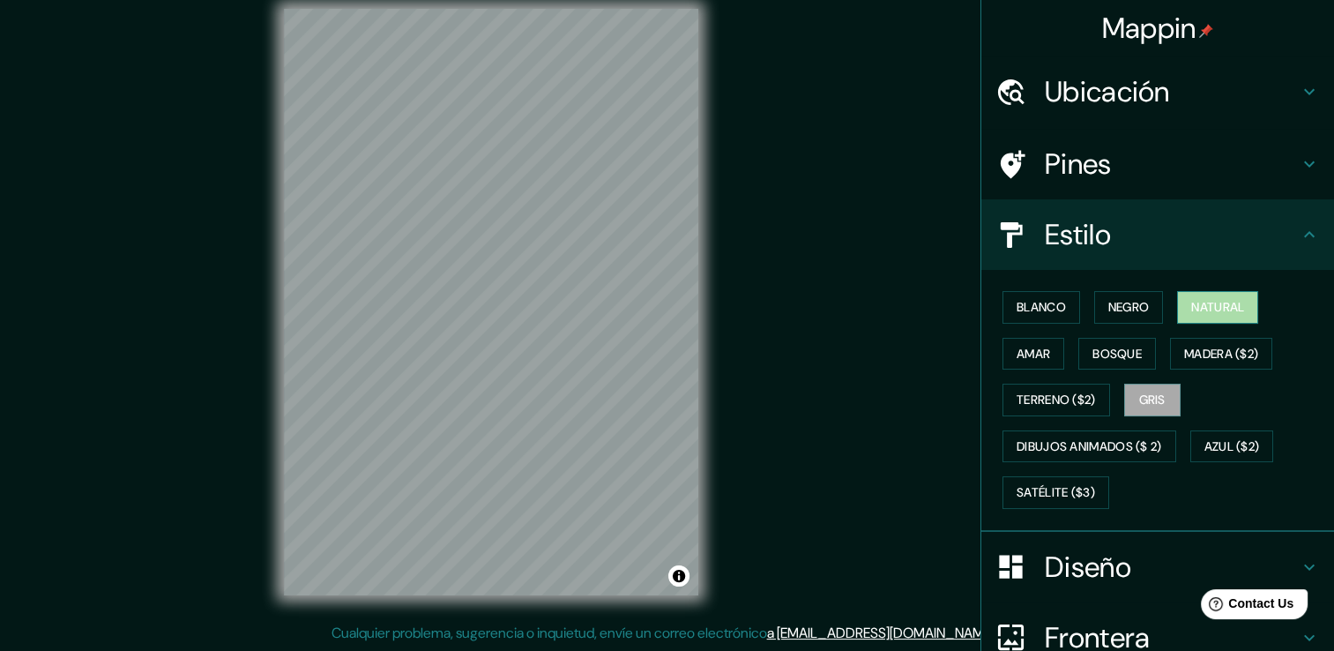
click at [1206, 307] on font "Natural" at bounding box center [1217, 307] width 53 height 22
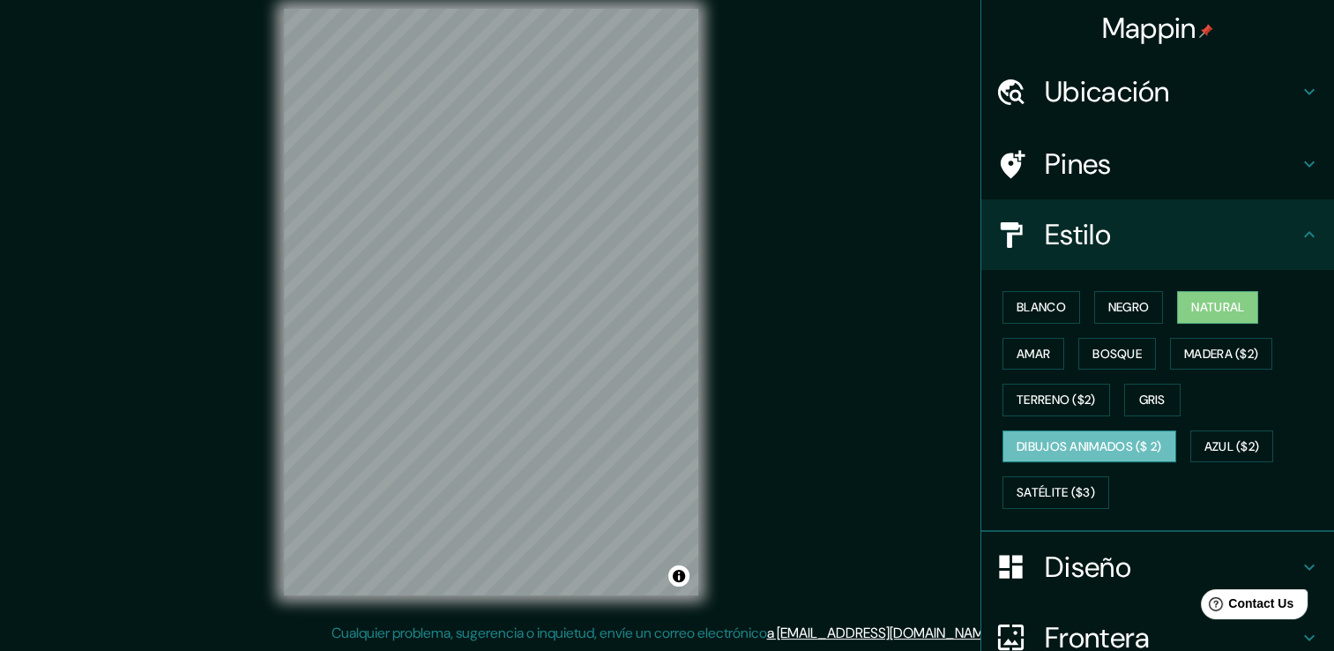
scroll to position [165, 0]
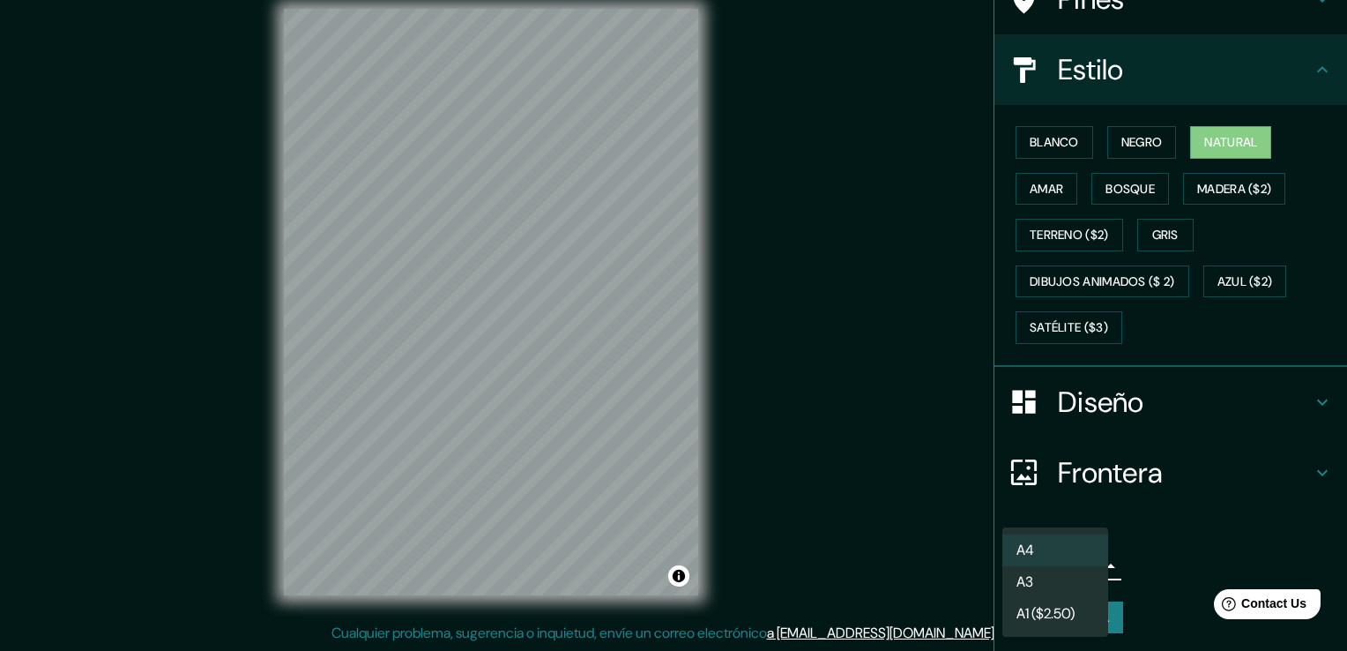
click at [1079, 560] on body "Mappin Ubicación Villeta, Departamento Central, Paraguay Pines Estilo Blanco Ne…" at bounding box center [673, 306] width 1347 height 651
click at [1154, 550] on div at bounding box center [673, 325] width 1347 height 651
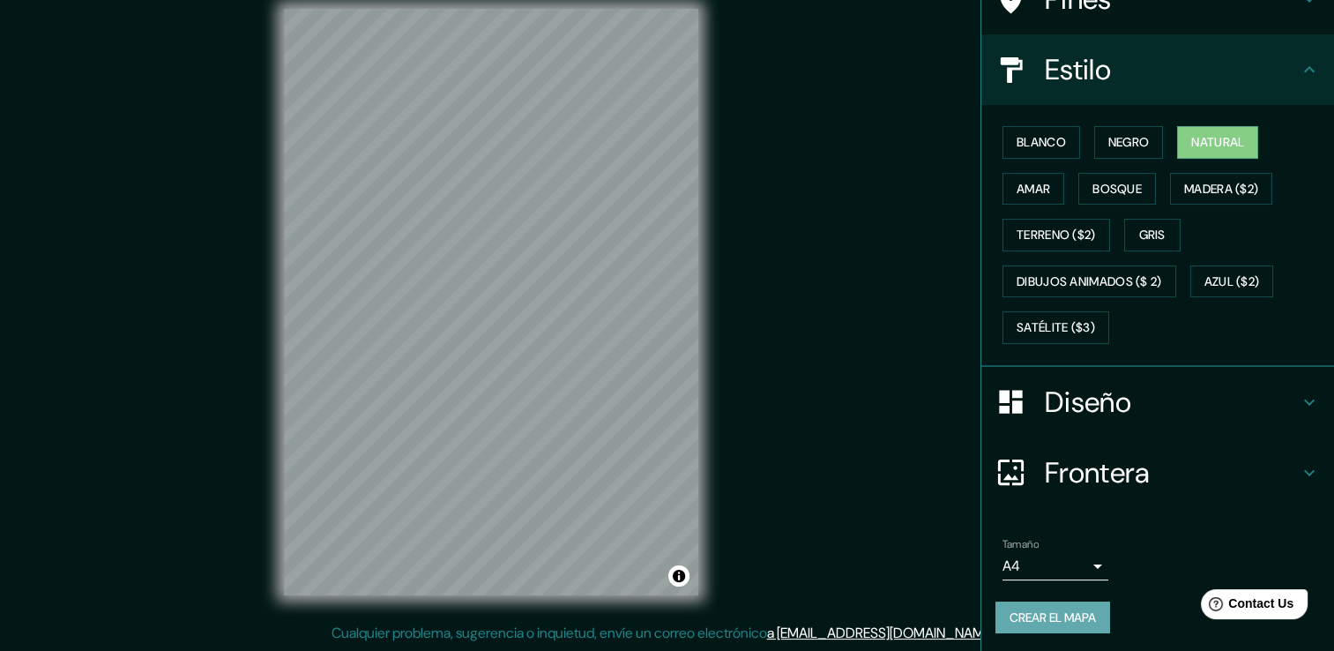
click at [1073, 625] on button "Crear el mapa" at bounding box center [1052, 617] width 115 height 33
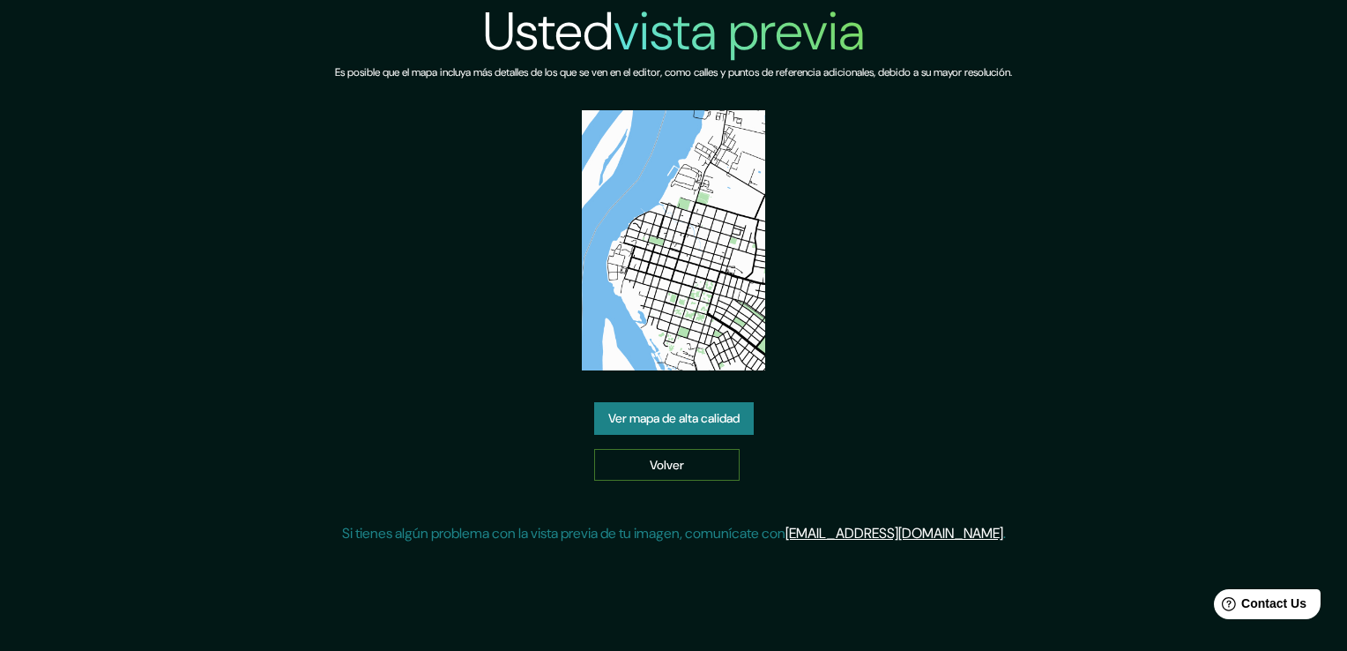
click at [688, 468] on link "Volver" at bounding box center [666, 465] width 145 height 33
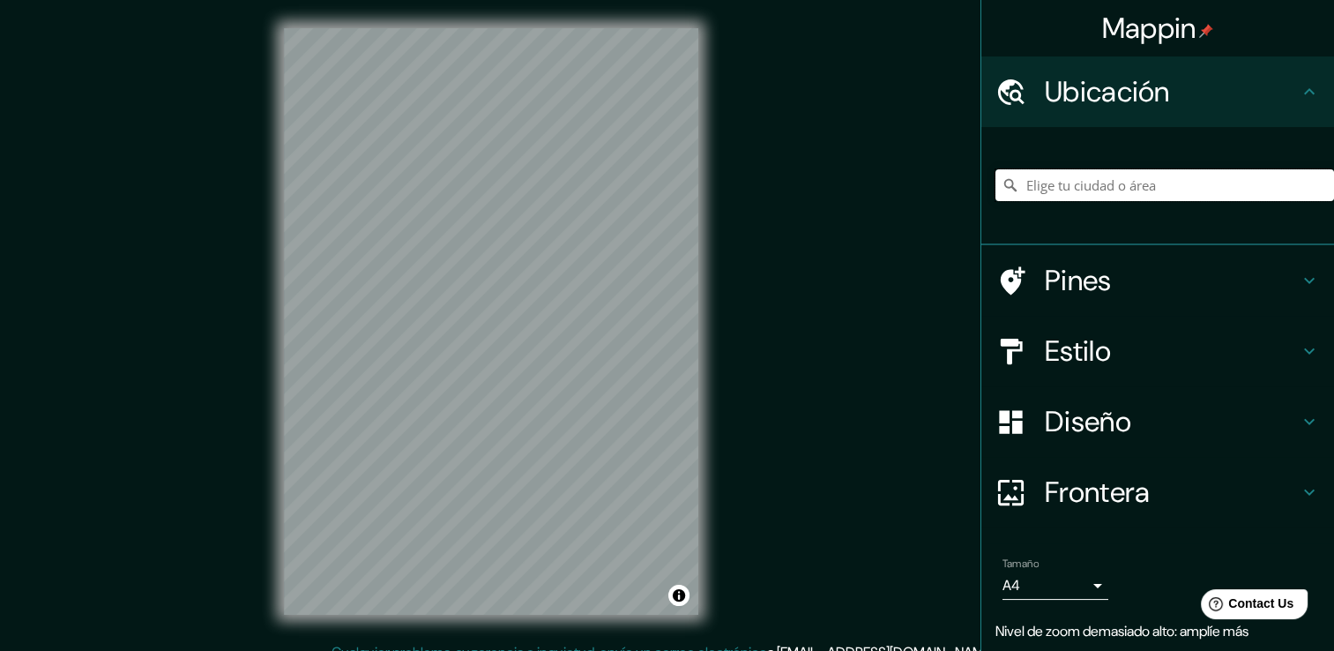
click at [1093, 192] on input "Elige tu ciudad o área" at bounding box center [1164, 185] width 338 height 32
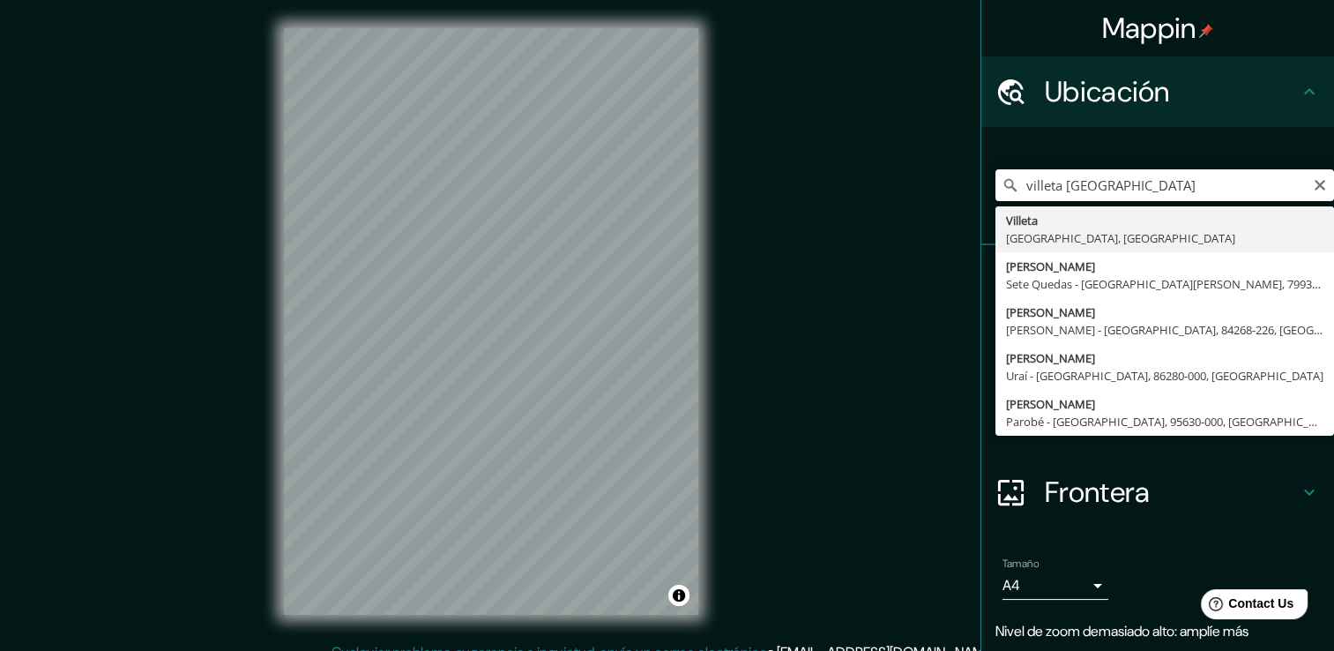
type input "[GEOGRAPHIC_DATA], [GEOGRAPHIC_DATA], [GEOGRAPHIC_DATA]"
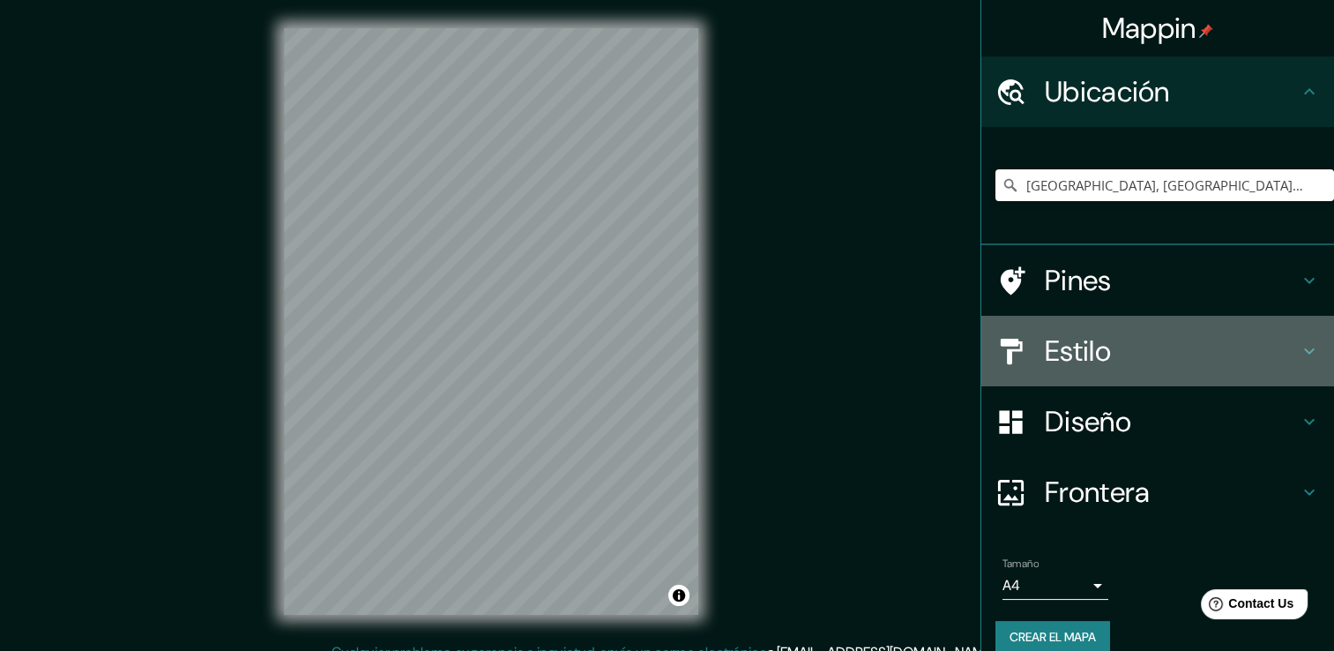
click at [1111, 353] on h4 "Estilo" at bounding box center [1172, 350] width 254 height 35
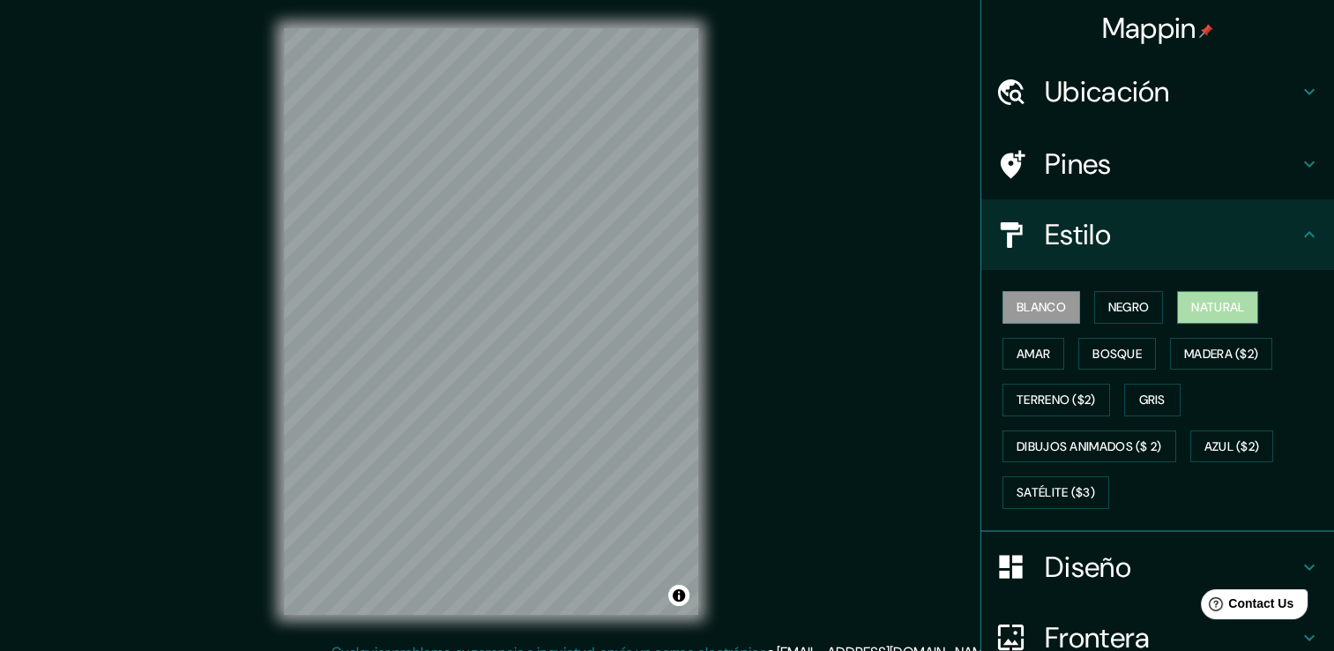
click at [1194, 316] on font "Natural" at bounding box center [1217, 307] width 53 height 22
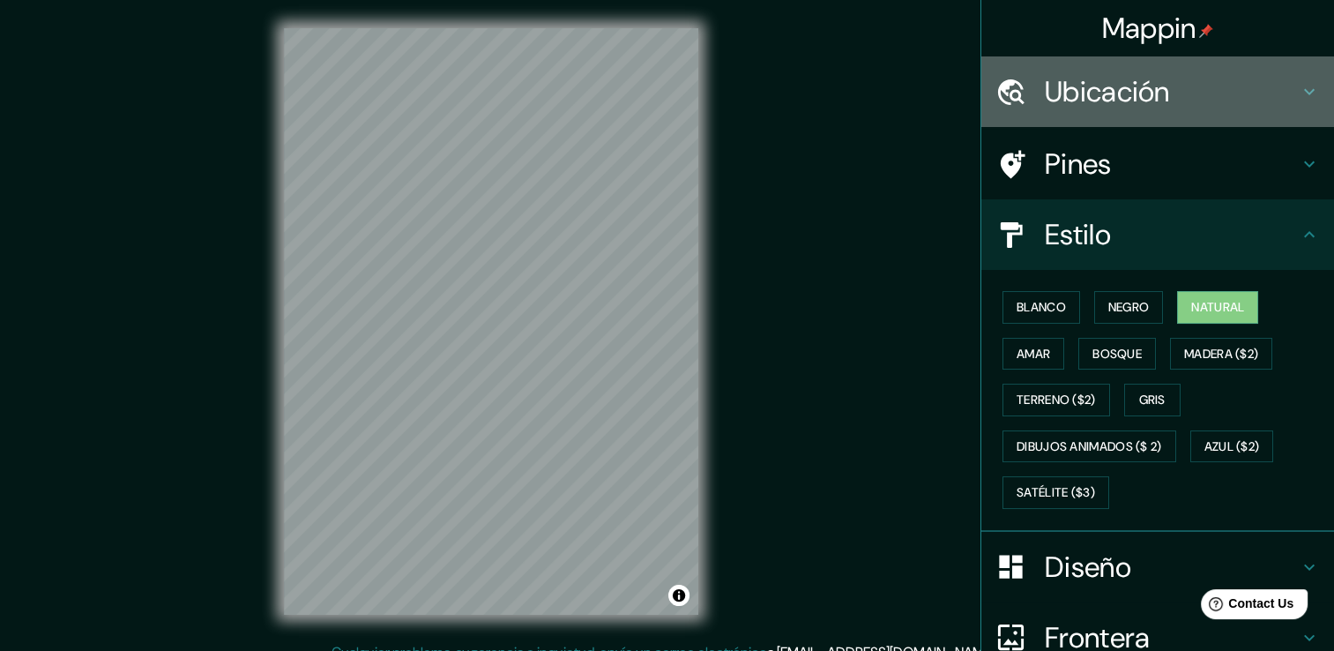
click at [1064, 101] on h4 "Ubicación" at bounding box center [1172, 91] width 254 height 35
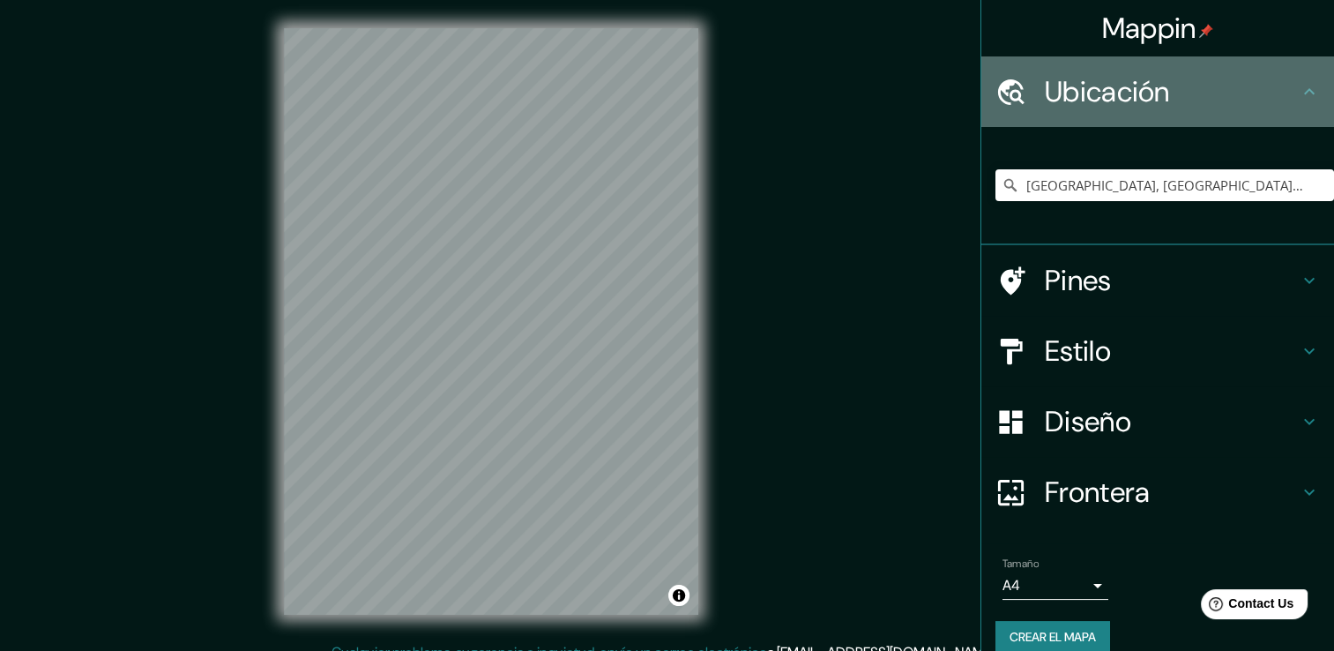
click at [1064, 101] on h4 "Ubicación" at bounding box center [1172, 91] width 254 height 35
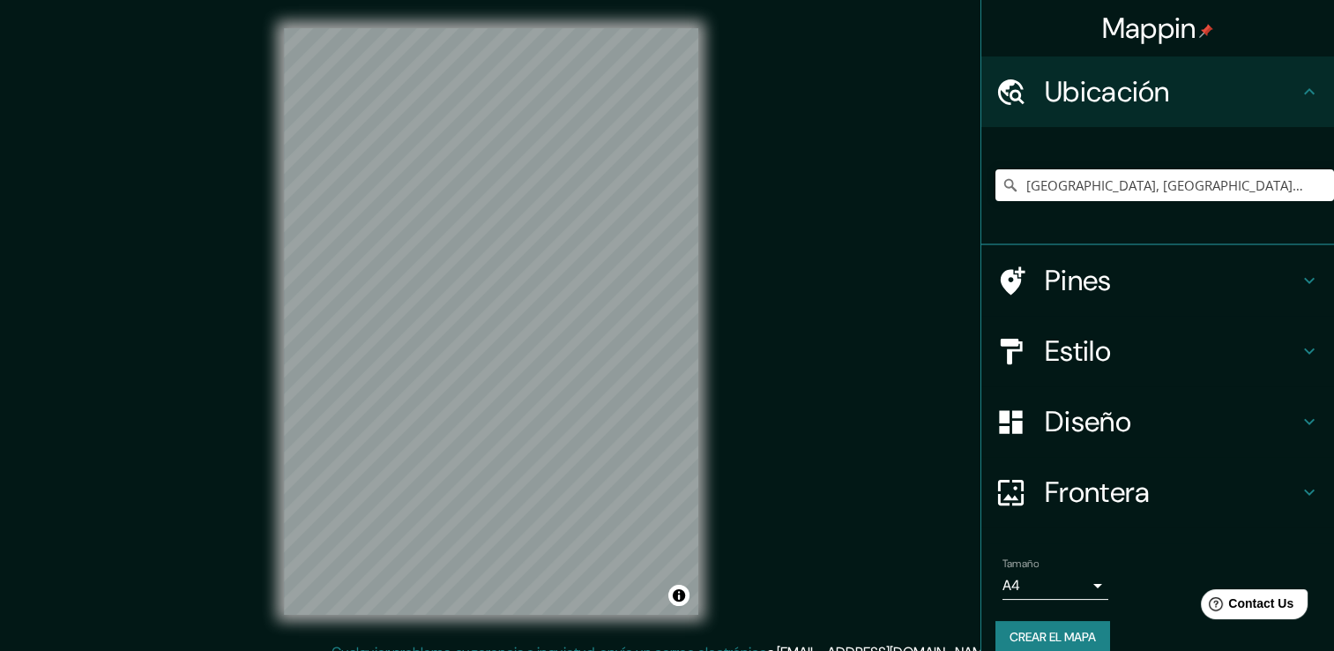
scroll to position [22, 0]
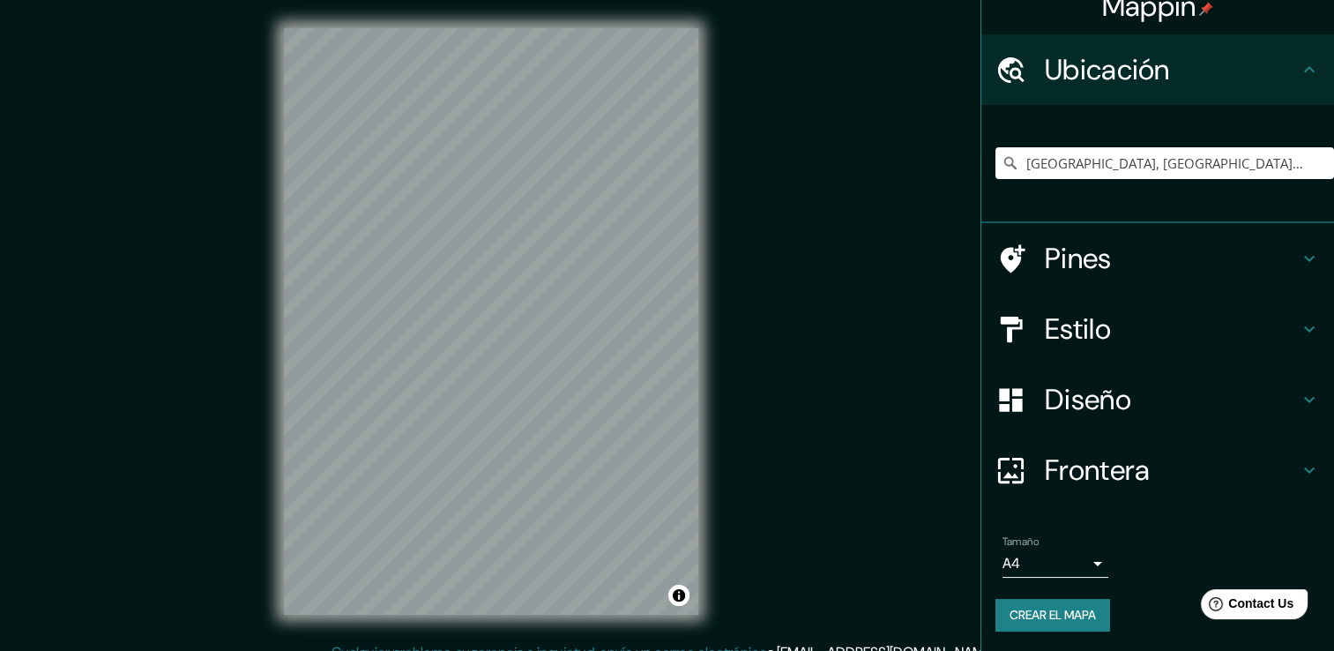
click at [807, 467] on div "Mappin Ubicación Villeta, [GEOGRAPHIC_DATA], [GEOGRAPHIC_DATA] Pines Estilo Dis…" at bounding box center [667, 335] width 1334 height 670
drag, startPoint x: 807, startPoint y: 467, endPoint x: 902, endPoint y: 467, distance: 94.3
click at [902, 467] on div "Mappin Ubicación Villeta, [GEOGRAPHIC_DATA], [GEOGRAPHIC_DATA] Pines Estilo Dis…" at bounding box center [667, 335] width 1334 height 670
drag, startPoint x: 902, startPoint y: 467, endPoint x: 815, endPoint y: 517, distance: 99.5
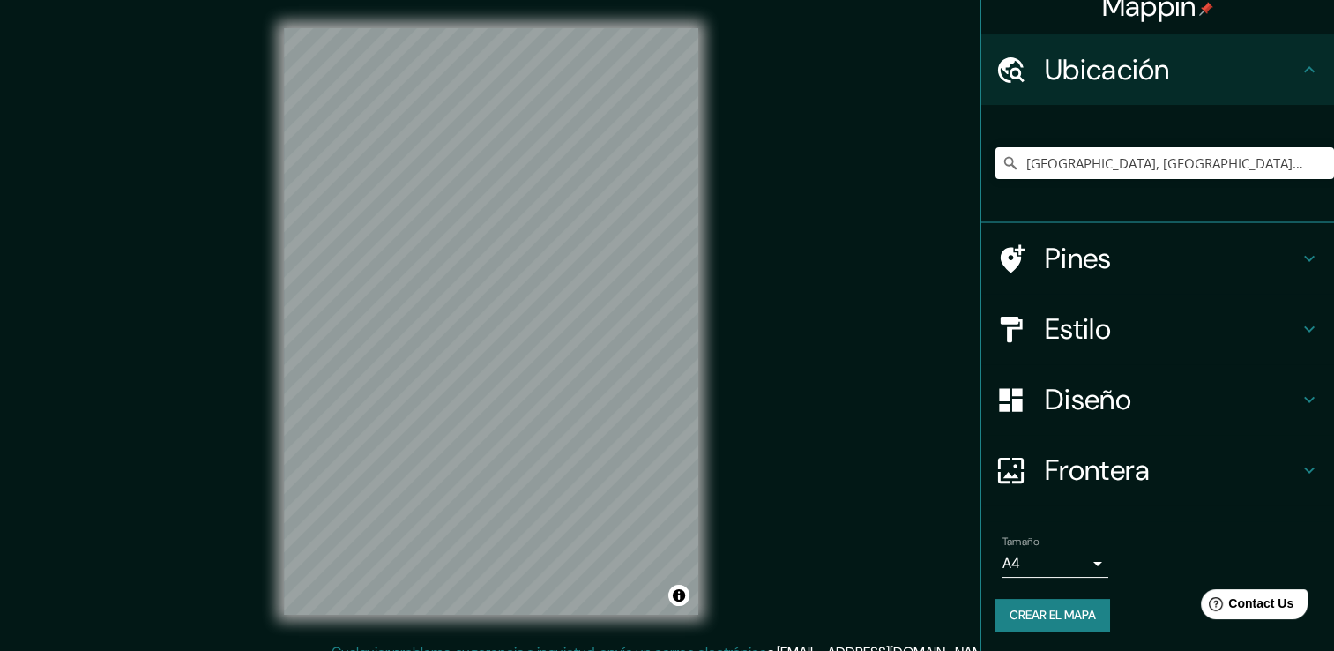
click at [815, 517] on div "Mappin Ubicación Villeta, [GEOGRAPHIC_DATA], [GEOGRAPHIC_DATA] Pines Estilo Dis…" at bounding box center [667, 335] width 1334 height 670
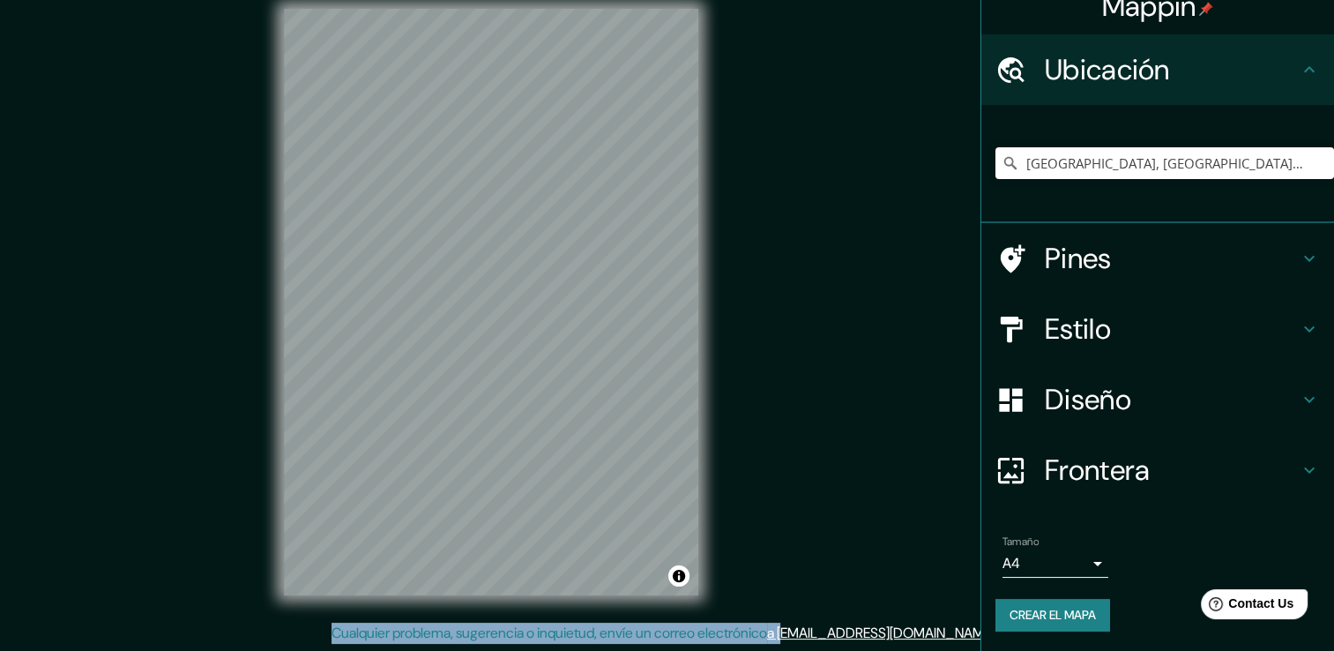
drag, startPoint x: 815, startPoint y: 517, endPoint x: 851, endPoint y: 579, distance: 71.8
click at [851, 579] on div "Mappin Ubicación Villeta, [GEOGRAPHIC_DATA], [GEOGRAPHIC_DATA] Pines Estilo Dis…" at bounding box center [667, 316] width 1334 height 670
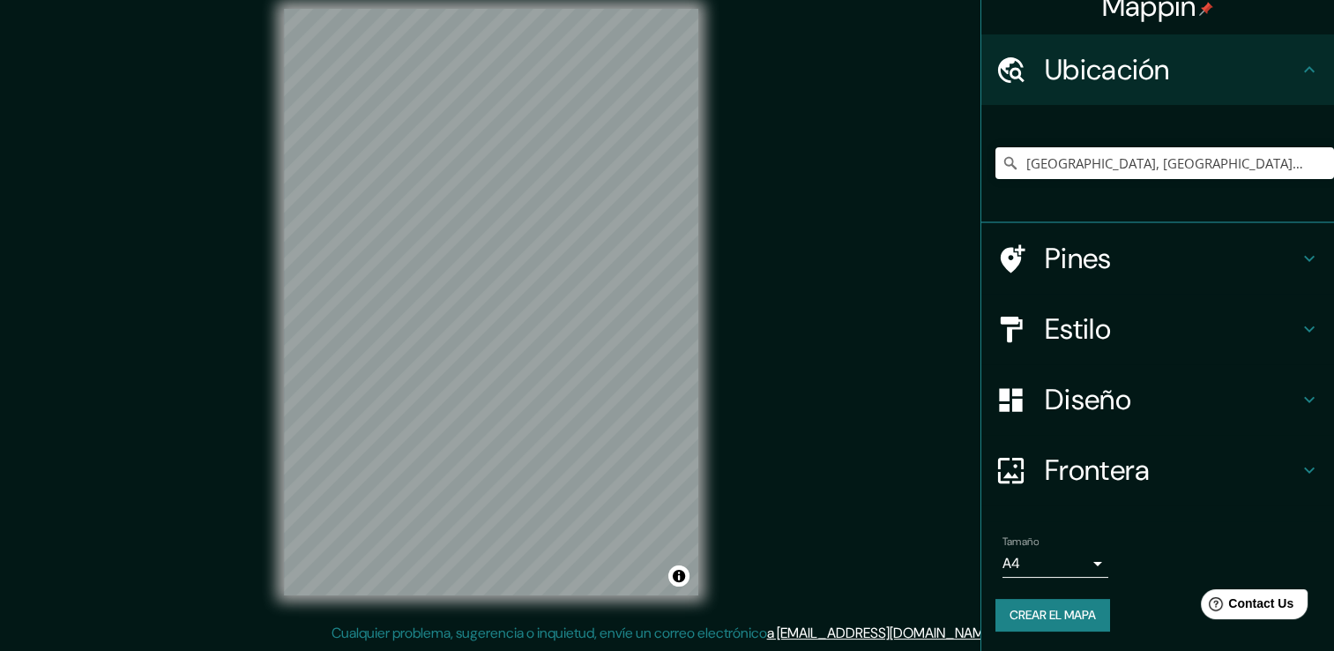
drag, startPoint x: 851, startPoint y: 579, endPoint x: 850, endPoint y: 309, distance: 269.7
click at [850, 309] on div "Mappin Ubicación Villeta, [GEOGRAPHIC_DATA], [GEOGRAPHIC_DATA] Pines Estilo Dis…" at bounding box center [667, 316] width 1334 height 670
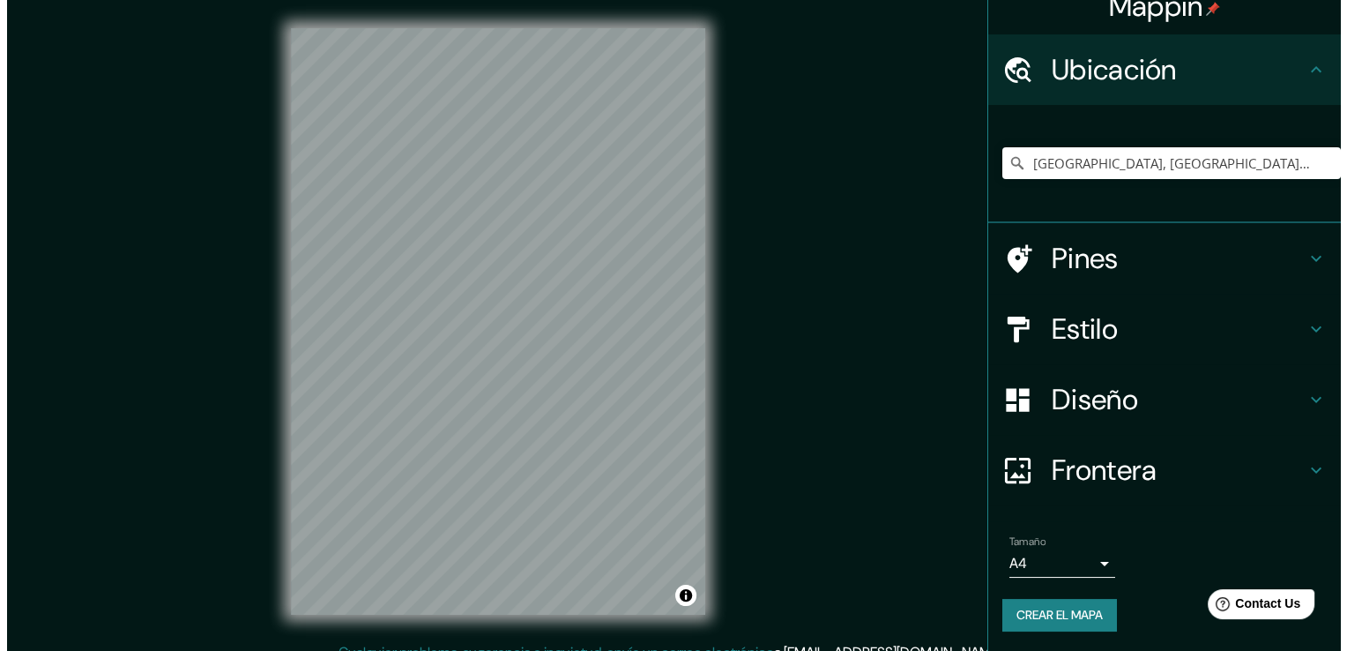
scroll to position [0, 0]
